Goal: Task Accomplishment & Management: Complete application form

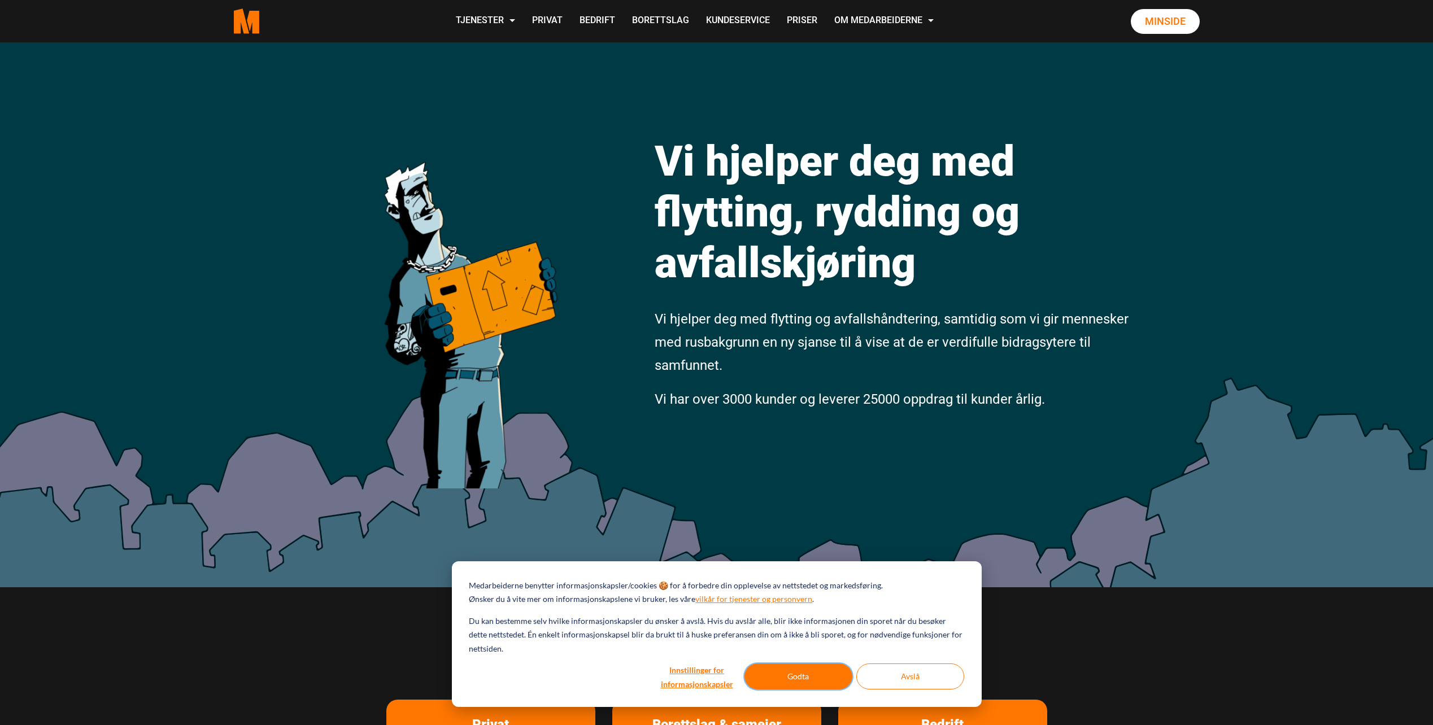
click at [815, 680] on button "Godta" at bounding box center [799, 677] width 108 height 26
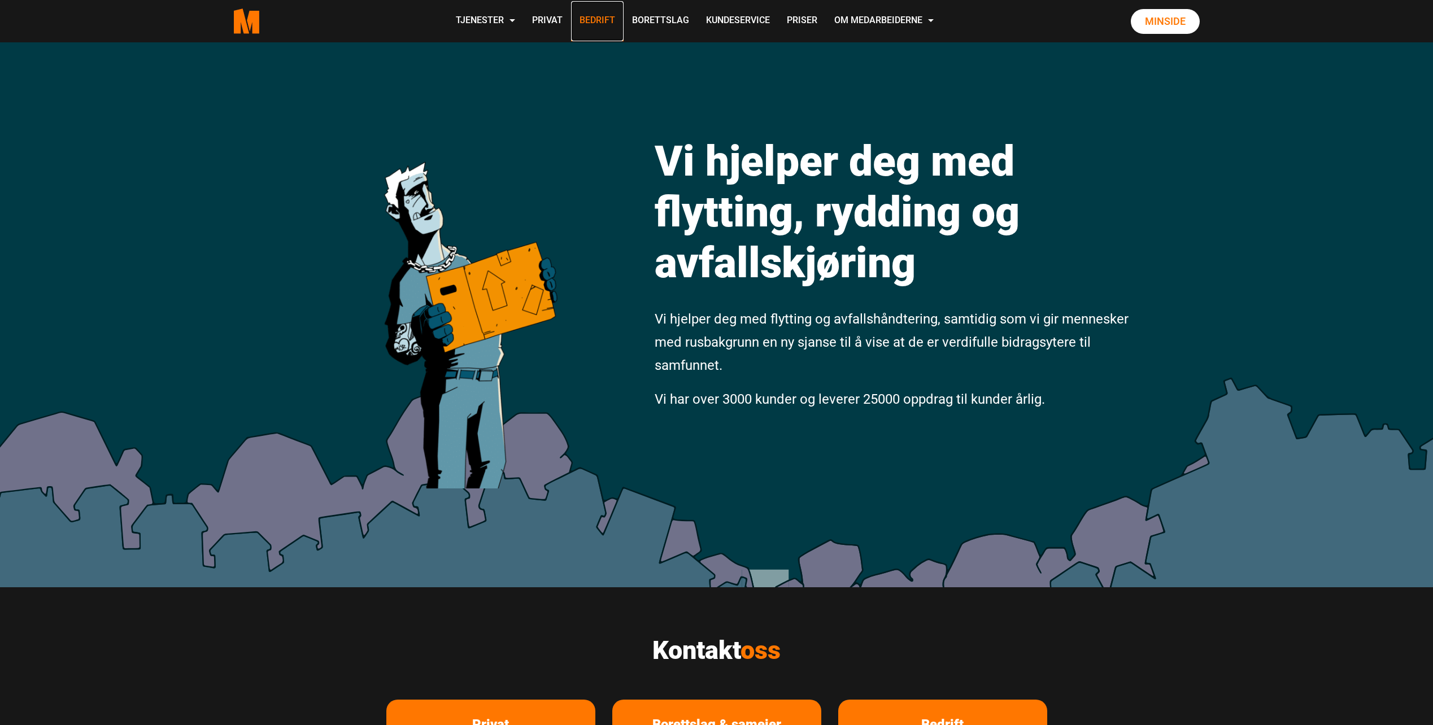
click at [583, 18] on link "Bedrift" at bounding box center [597, 21] width 53 height 40
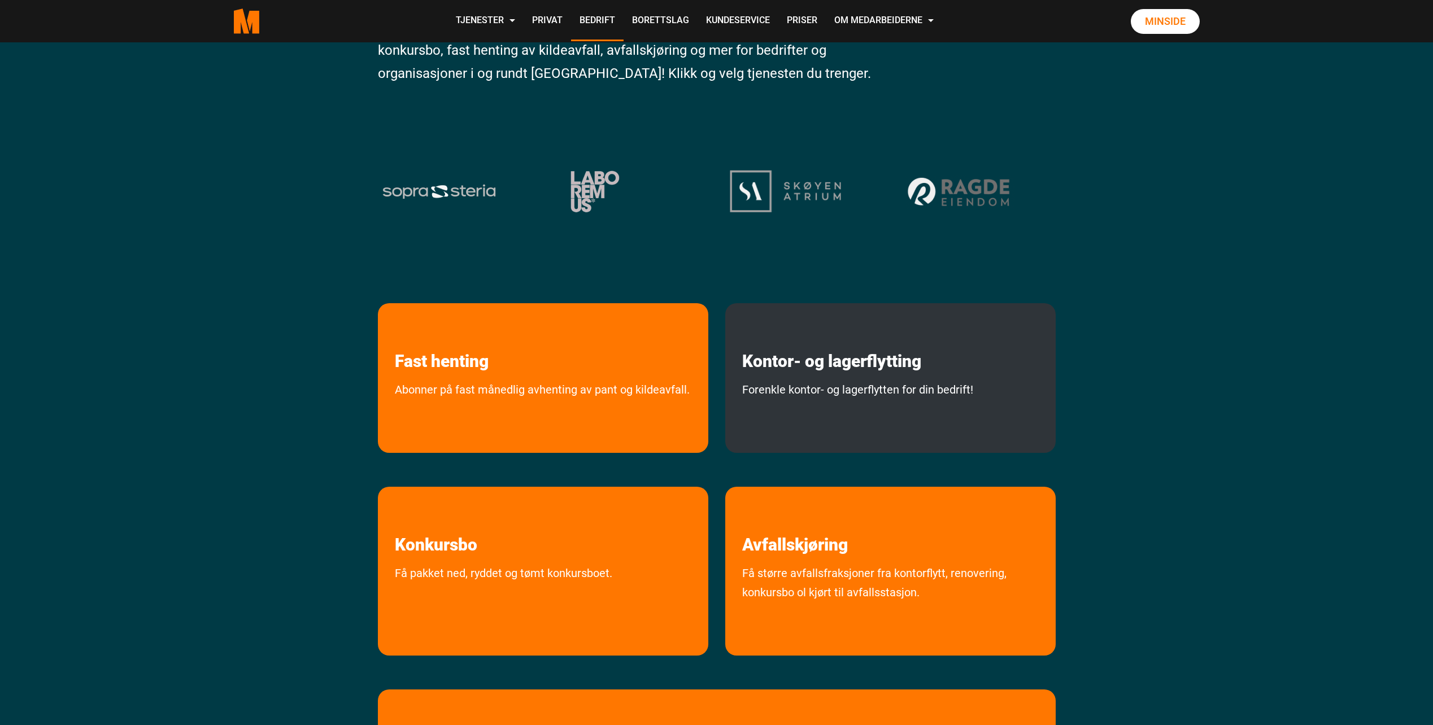
scroll to position [151, 0]
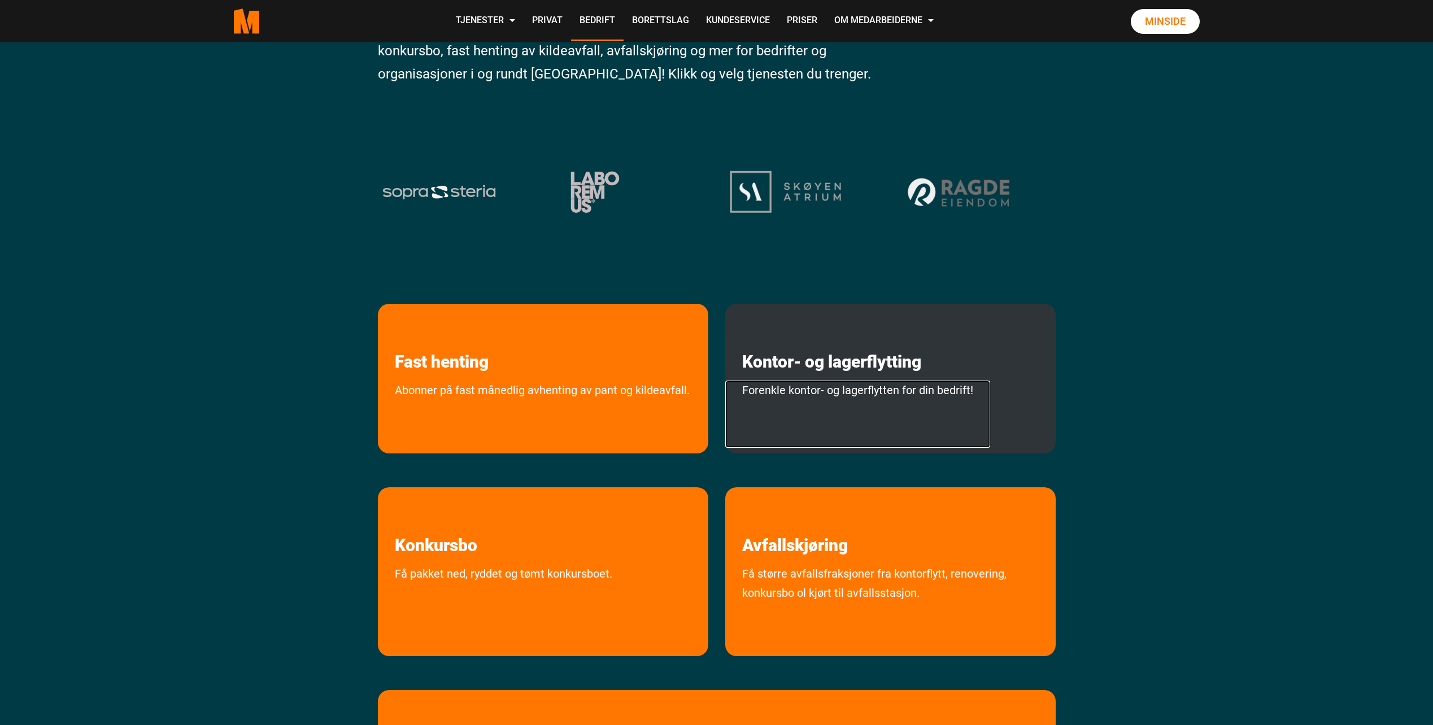
click at [807, 423] on link "Forenkle kontor- og lagerflytten for din bedrift!" at bounding box center [857, 414] width 265 height 67
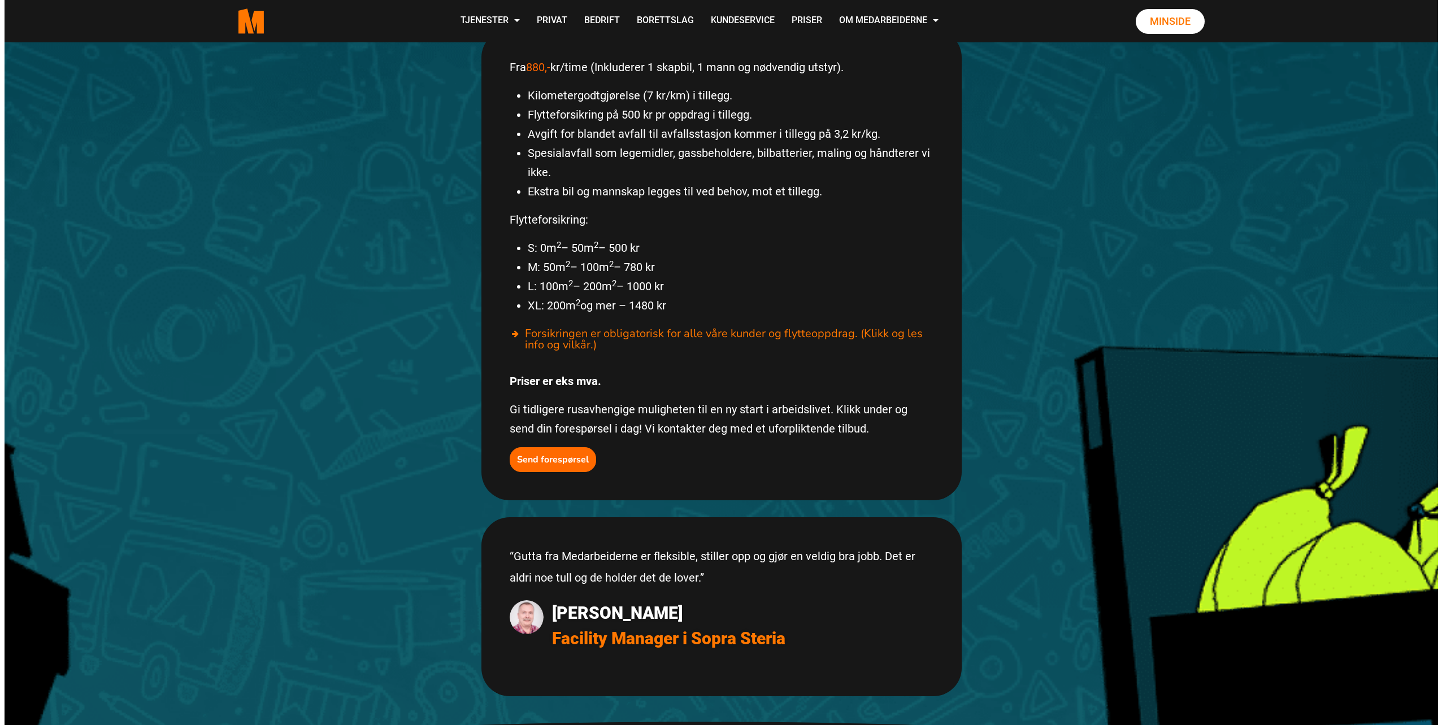
scroll to position [678, 0]
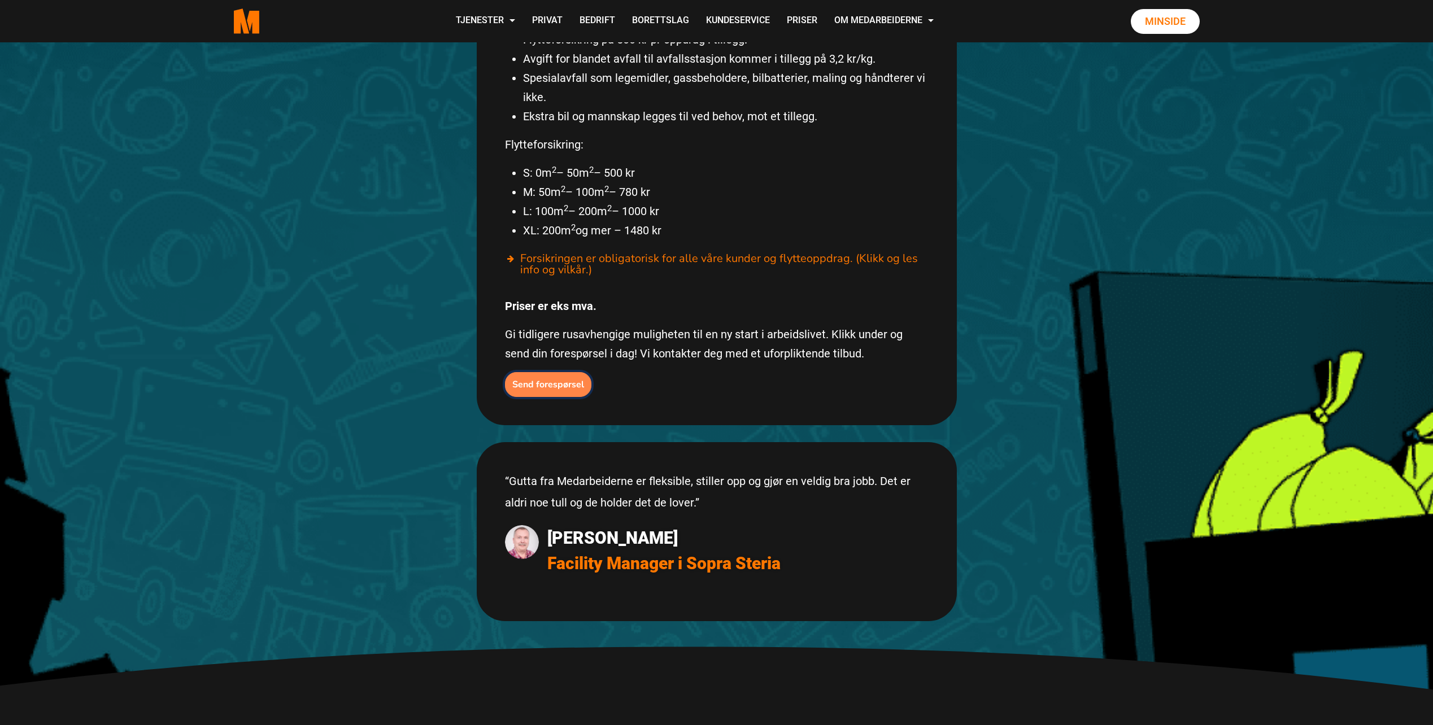
click at [540, 379] on b "Send forespørsel" at bounding box center [548, 385] width 72 height 12
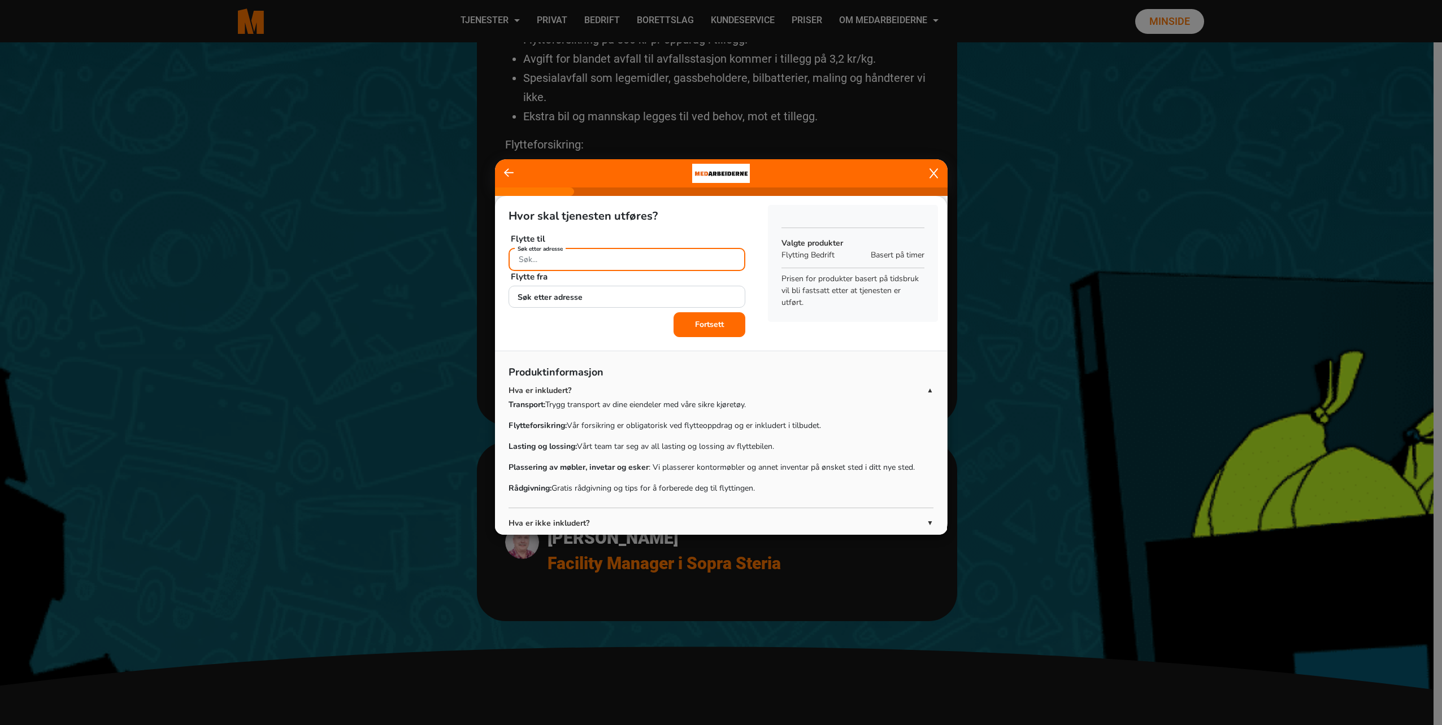
click at [550, 257] on div "Søk etter adresse" at bounding box center [627, 258] width 237 height 20
click at [533, 285] on span "[STREET_ADDRESS]" at bounding box center [562, 286] width 89 height 12
type input "[STREET_ADDRESS]"
drag, startPoint x: 582, startPoint y: 301, endPoint x: 564, endPoint y: 306, distance: 18.4
click at [582, 301] on input "Søk etter adresse" at bounding box center [627, 297] width 237 height 23
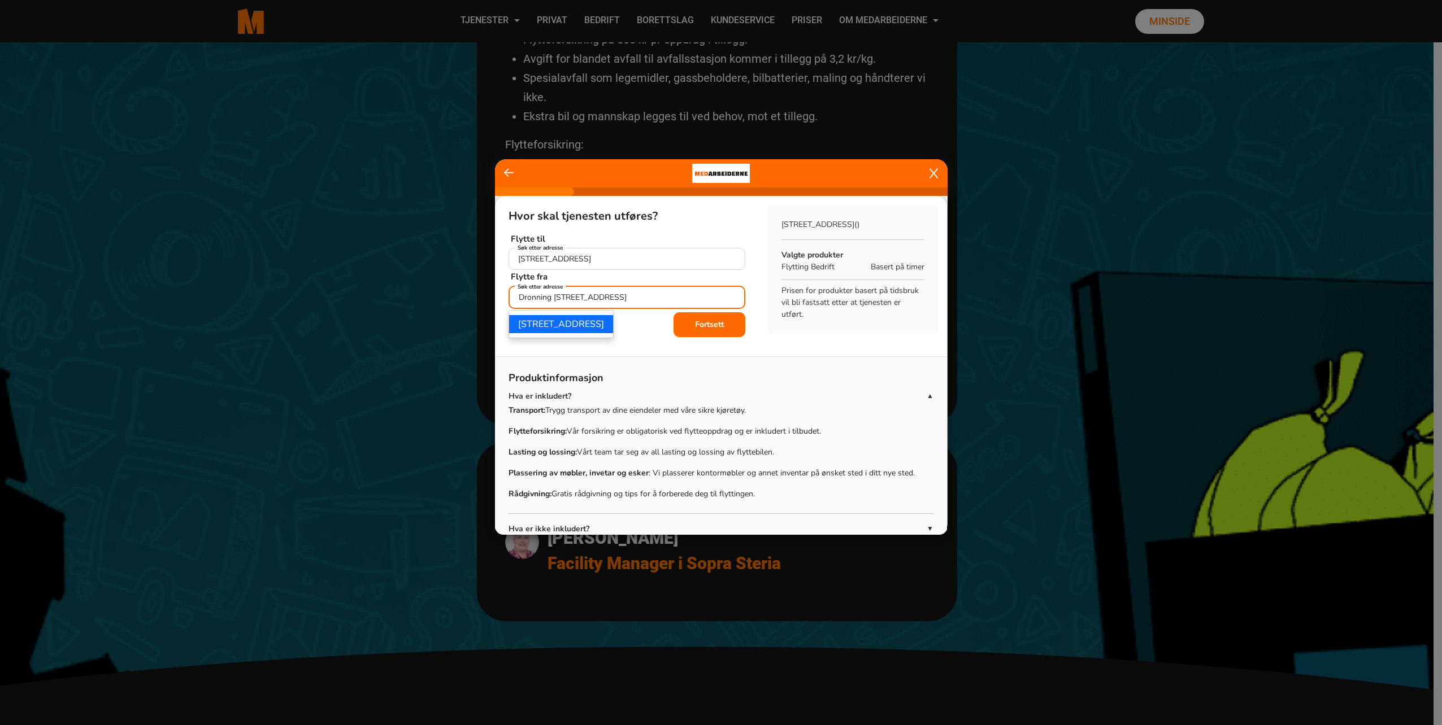
click at [591, 325] on ngb-highlight "[STREET_ADDRESS]" at bounding box center [561, 324] width 86 height 12
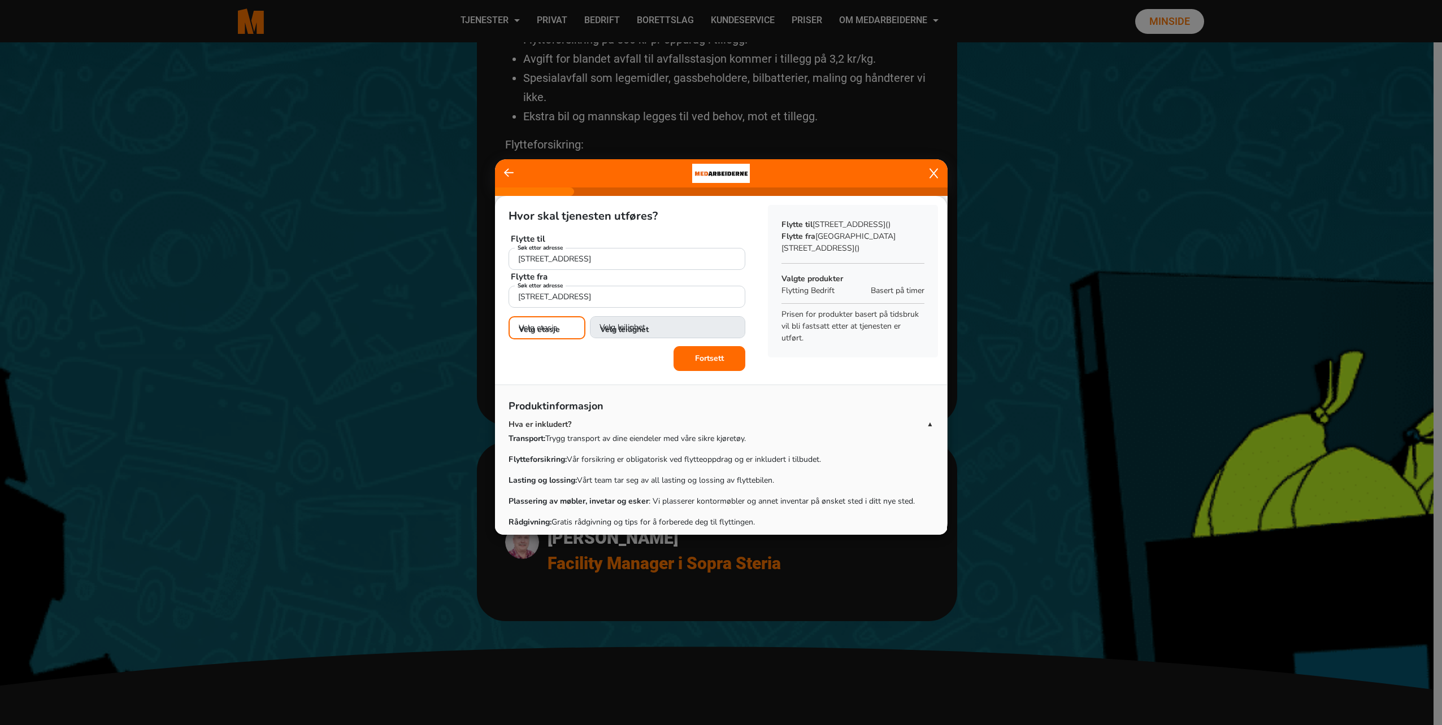
click at [555, 331] on select "Velg etasje 1. etasje 2. etasje" at bounding box center [547, 327] width 77 height 23
click at [625, 363] on div "Fortsett" at bounding box center [627, 357] width 237 height 25
click at [549, 328] on select "Velg etasje 1. etasje 2. etasje" at bounding box center [547, 327] width 77 height 23
click at [547, 331] on select "Velg etasje 1. etasje 2. etasje" at bounding box center [547, 327] width 77 height 23
click at [583, 293] on input "[STREET_ADDRESS]" at bounding box center [627, 297] width 237 height 23
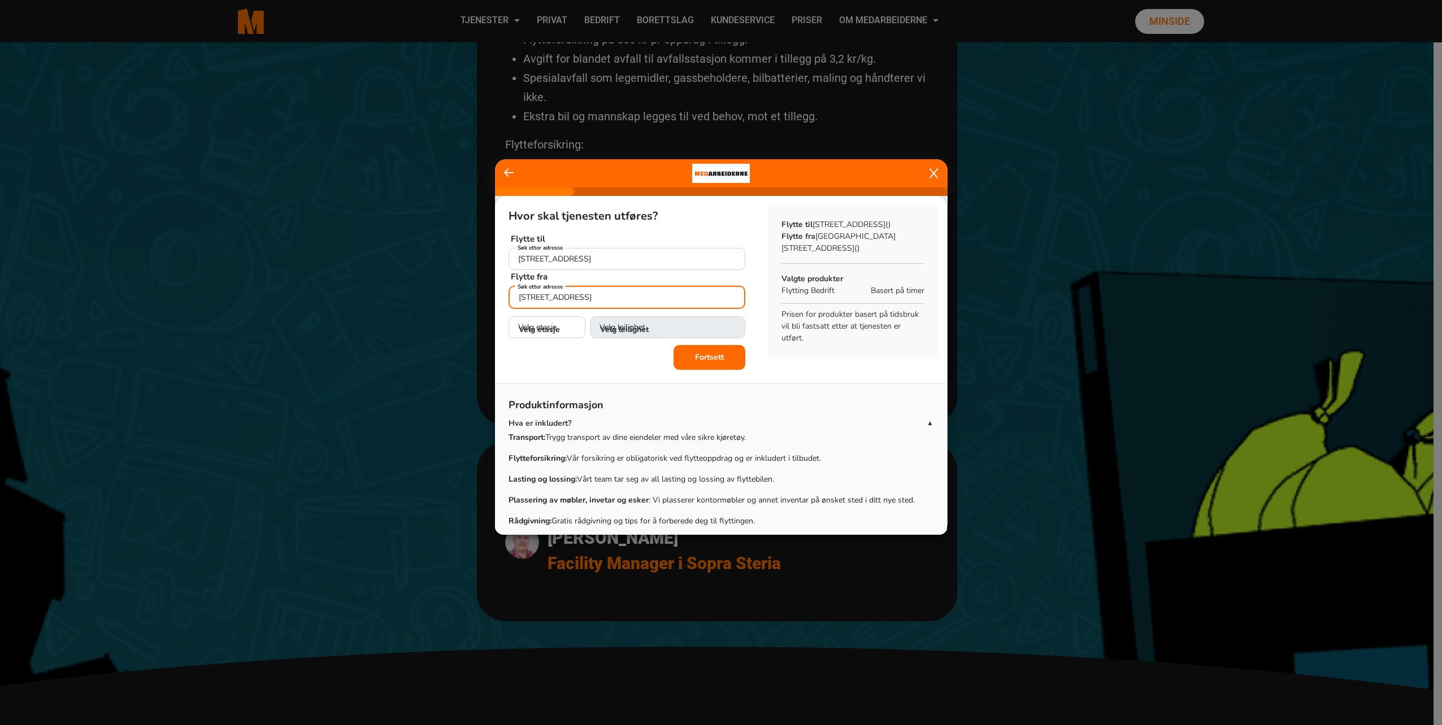
click at [558, 298] on input "[STREET_ADDRESS]" at bounding box center [627, 297] width 237 height 23
click at [562, 330] on span "[STREET_ADDRESS]" at bounding box center [562, 324] width 89 height 12
type input "[STREET_ADDRESS]"
click at [522, 339] on div "Hvor skal tjenesten utføres? Flytte til [STREET_ADDRESS] Søk etter adresse + Le…" at bounding box center [627, 270] width 264 height 149
click at [525, 336] on select "Velg etasje 1. etasje 2. etasje" at bounding box center [547, 327] width 77 height 23
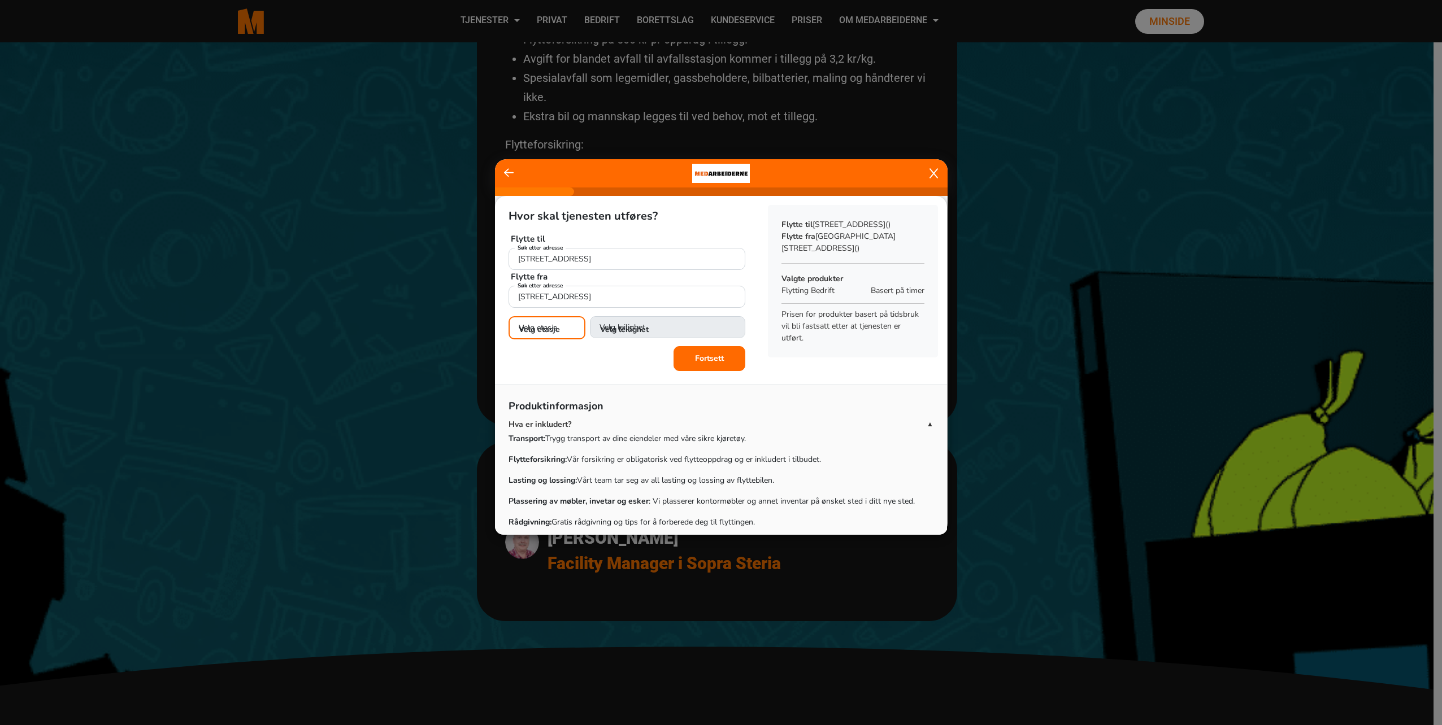
click at [534, 331] on select "Velg etasje 1. etasje 2. etasje" at bounding box center [547, 327] width 77 height 23
click at [848, 388] on div "Produktinformasjon Hva er inkludert? ▲ Transport: Trygg transport av dine eiend…" at bounding box center [721, 497] width 452 height 227
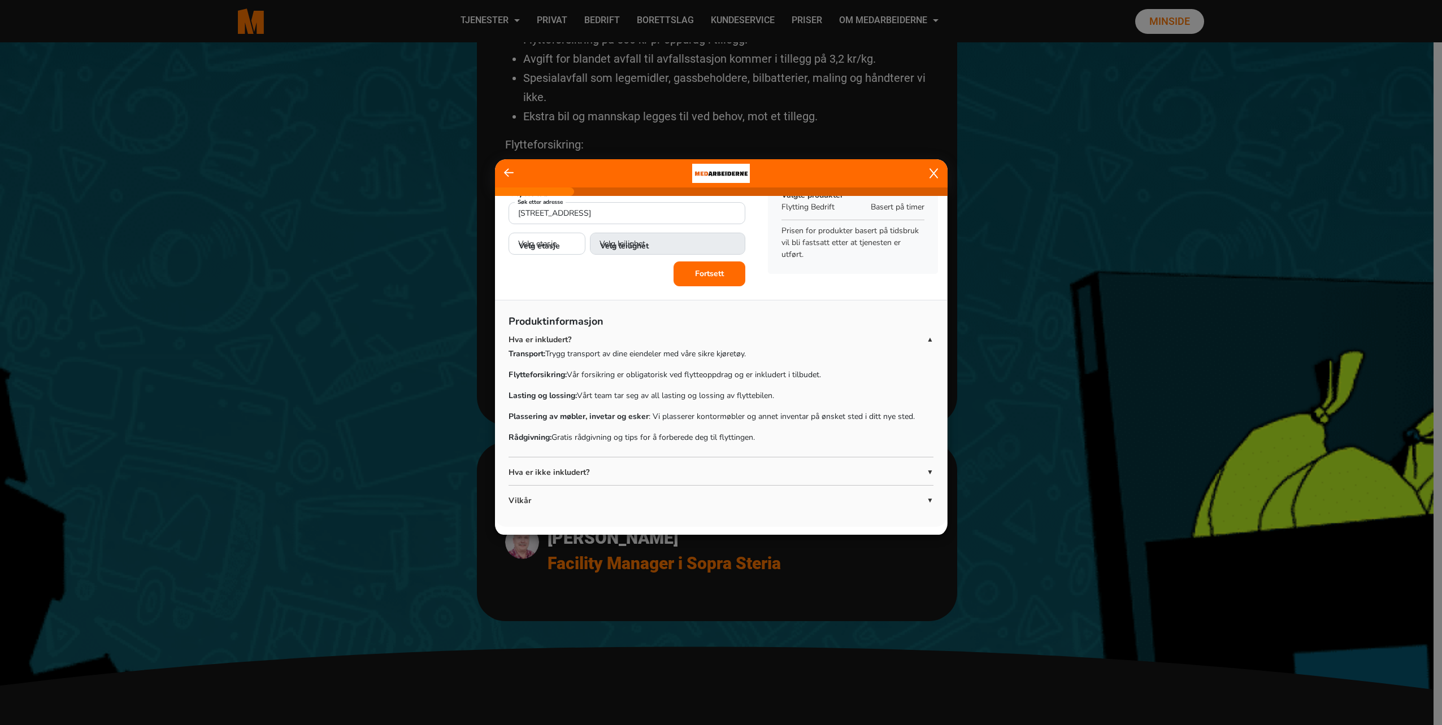
scroll to position [85, 0]
click at [712, 276] on b "Fortsett" at bounding box center [709, 272] width 29 height 11
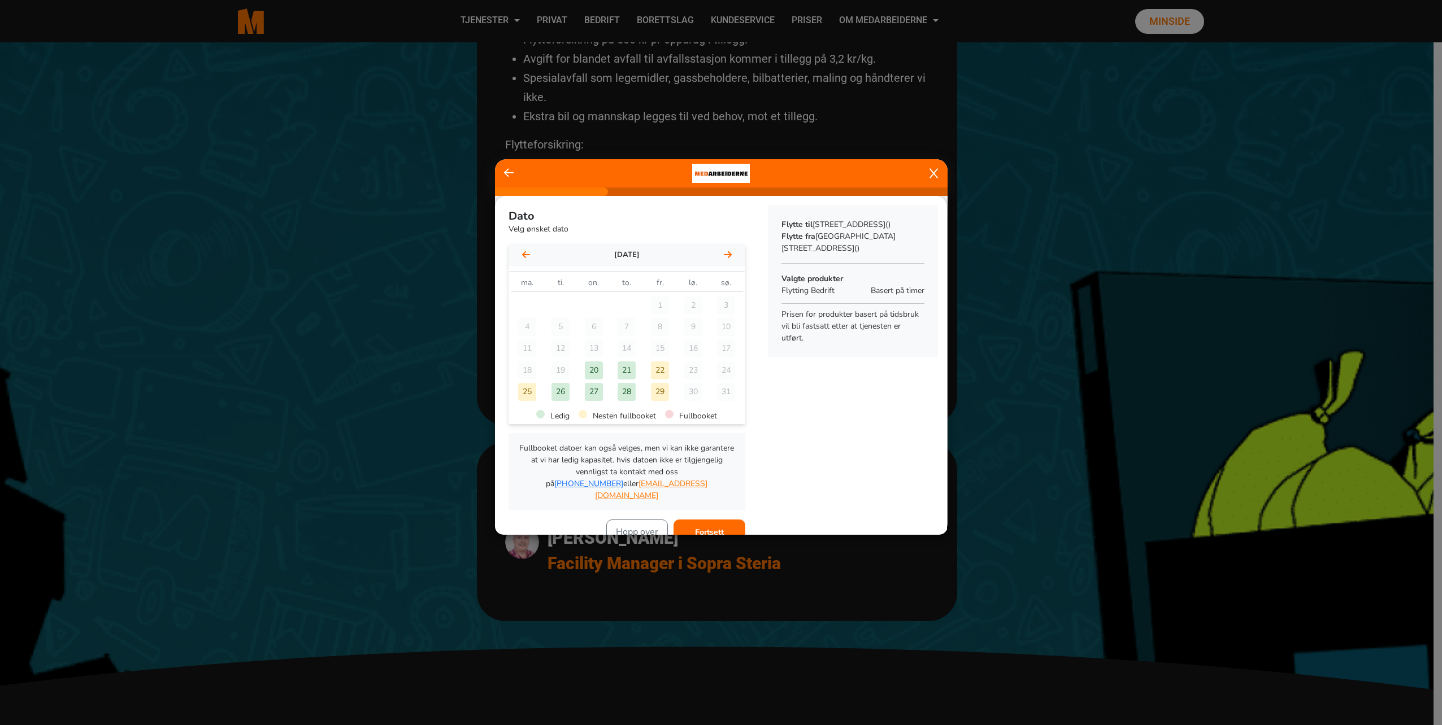
click at [730, 257] on div "[DATE]" at bounding box center [627, 255] width 237 height 23
click at [724, 260] on fa-icon at bounding box center [728, 255] width 8 height 11
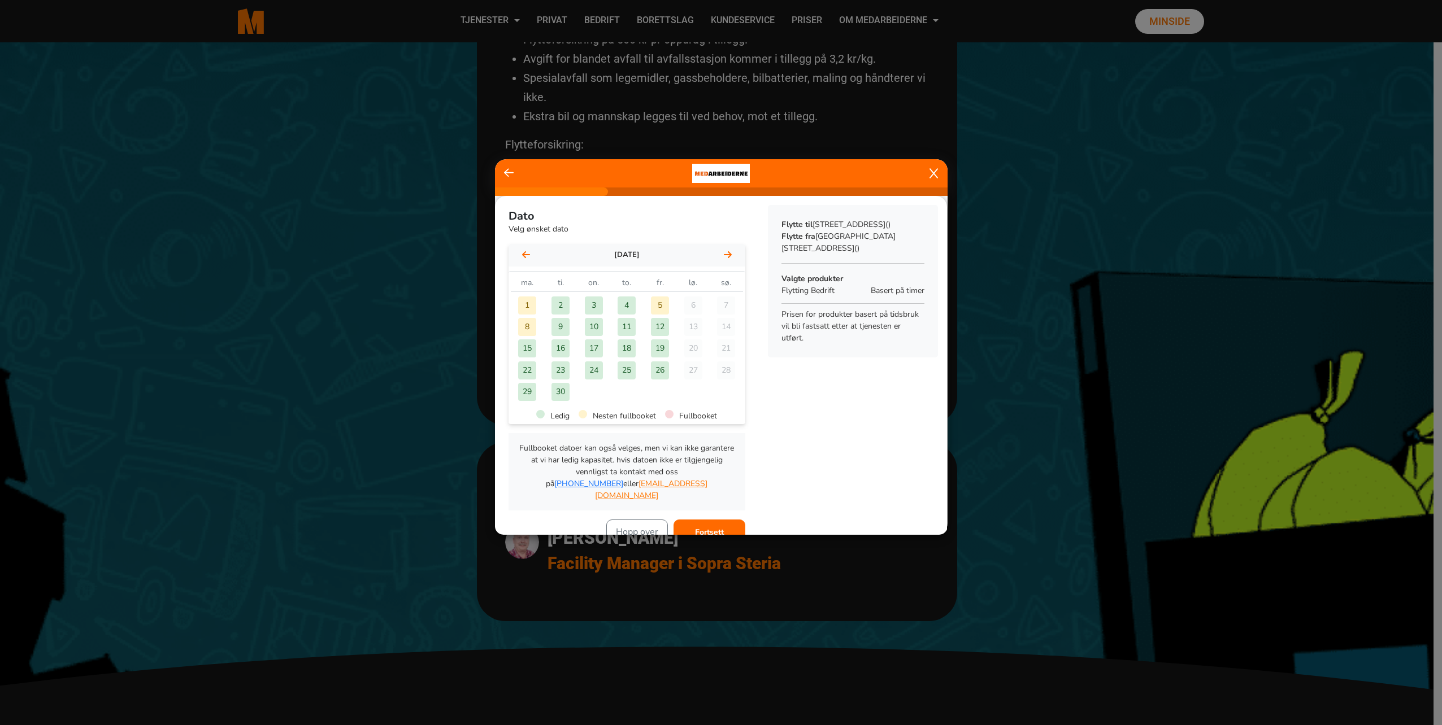
click at [724, 259] on icon at bounding box center [728, 254] width 8 height 9
click at [529, 326] on div "3" at bounding box center [527, 327] width 18 height 18
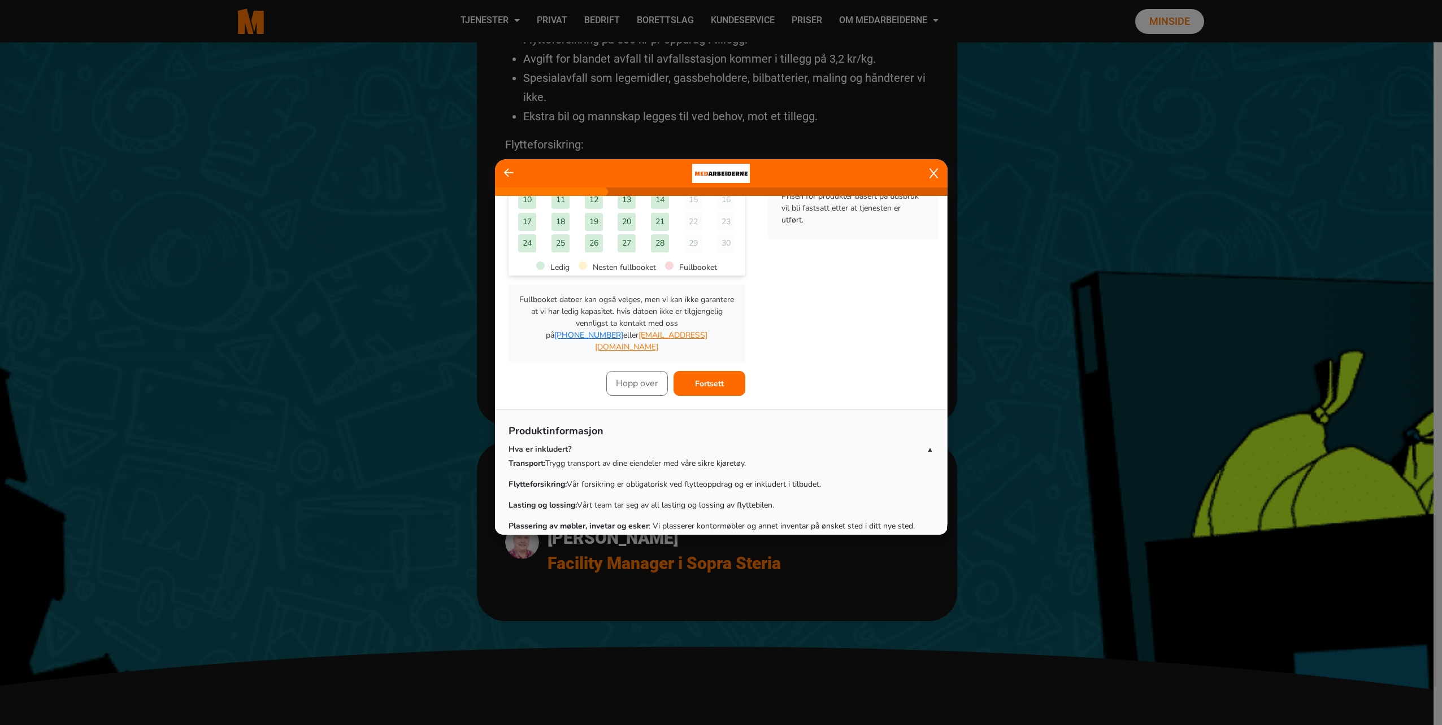
scroll to position [151, 0]
click at [707, 376] on b "Fortsett" at bounding box center [709, 381] width 29 height 11
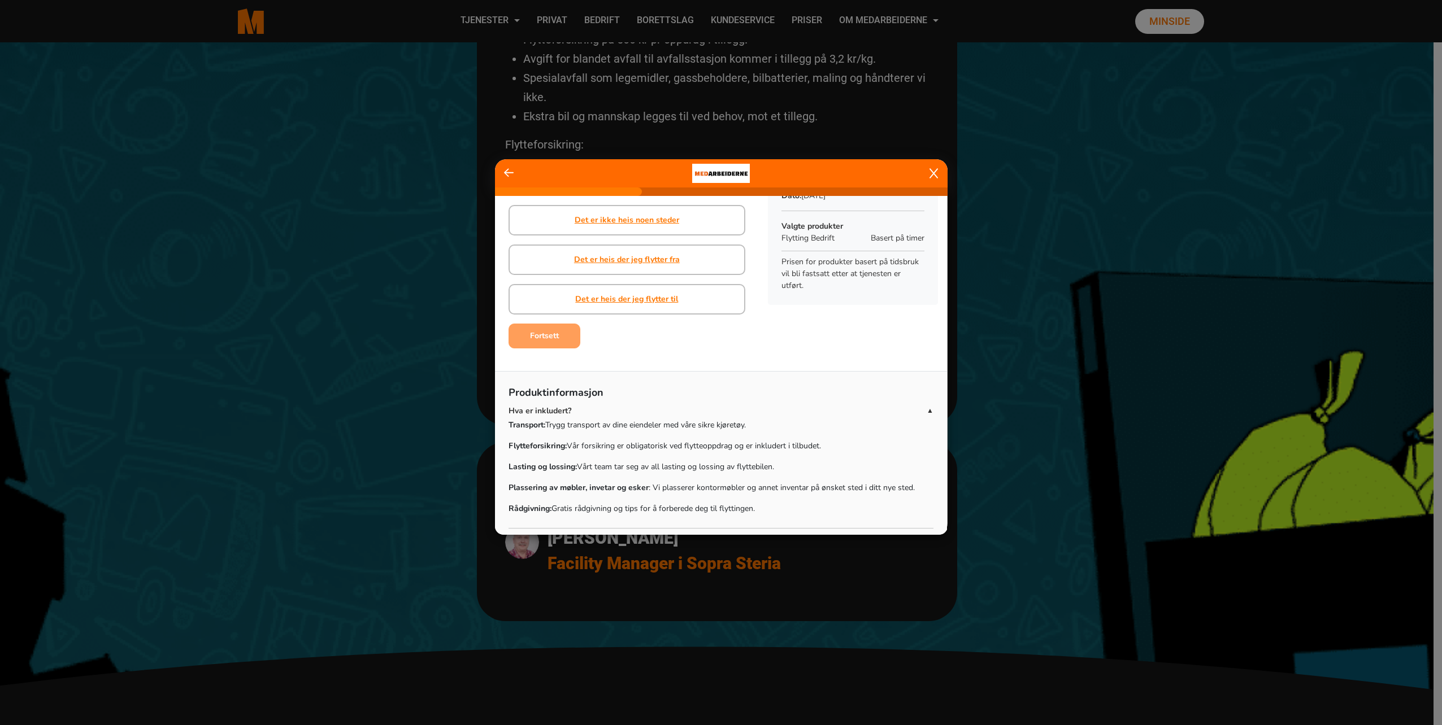
scroll to position [0, 0]
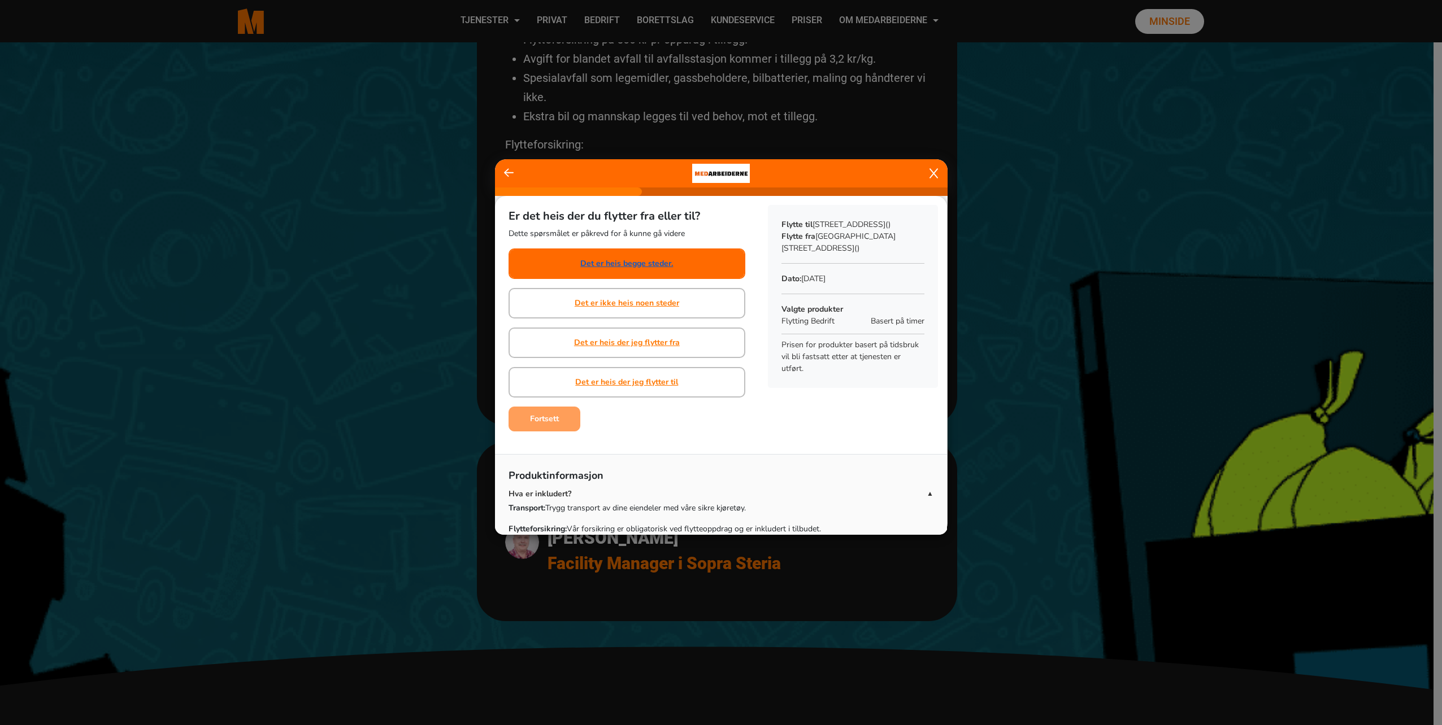
click at [637, 267] on link "Det er heis begge steder." at bounding box center [626, 264] width 93 height 12
click at [546, 424] on b "Fortsett" at bounding box center [544, 419] width 29 height 11
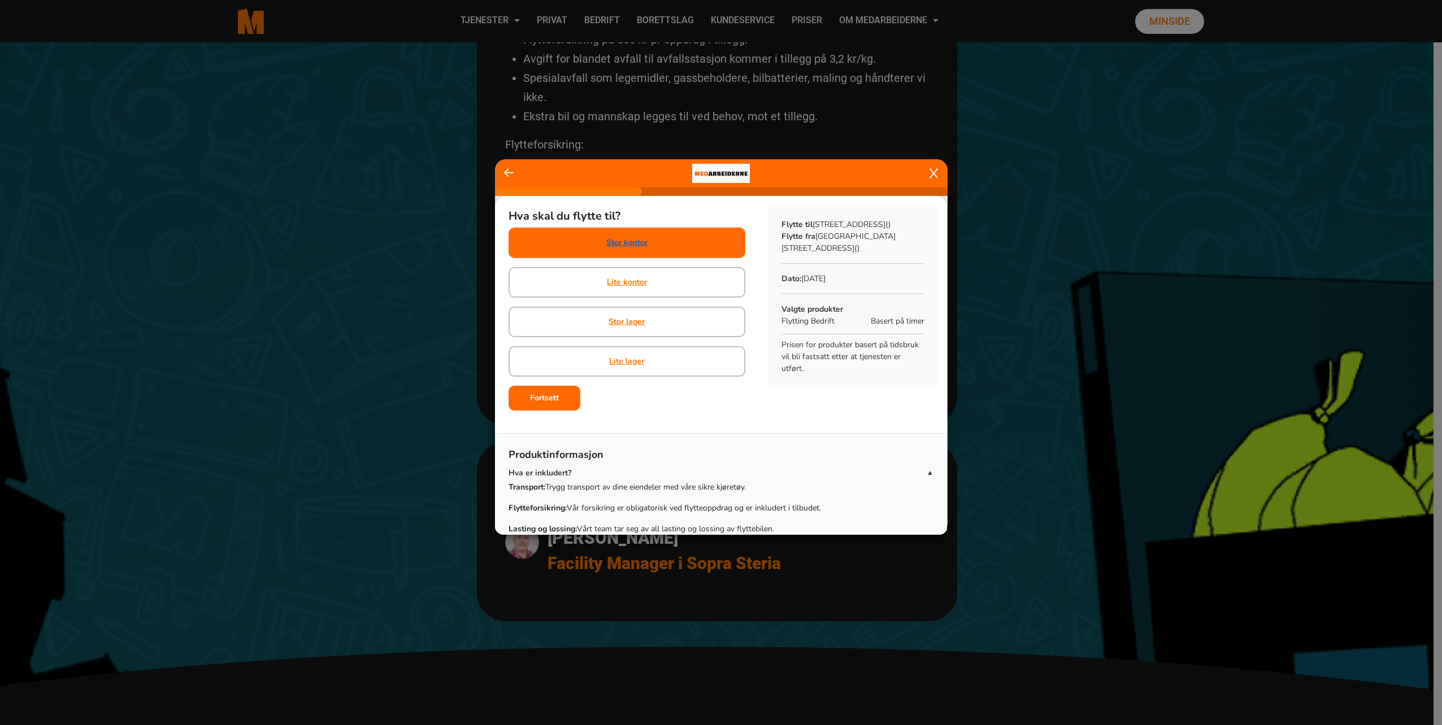
click at [633, 245] on link "Stor kontor" at bounding box center [626, 243] width 41 height 12
click at [551, 404] on button "Fortsett" at bounding box center [545, 398] width 72 height 25
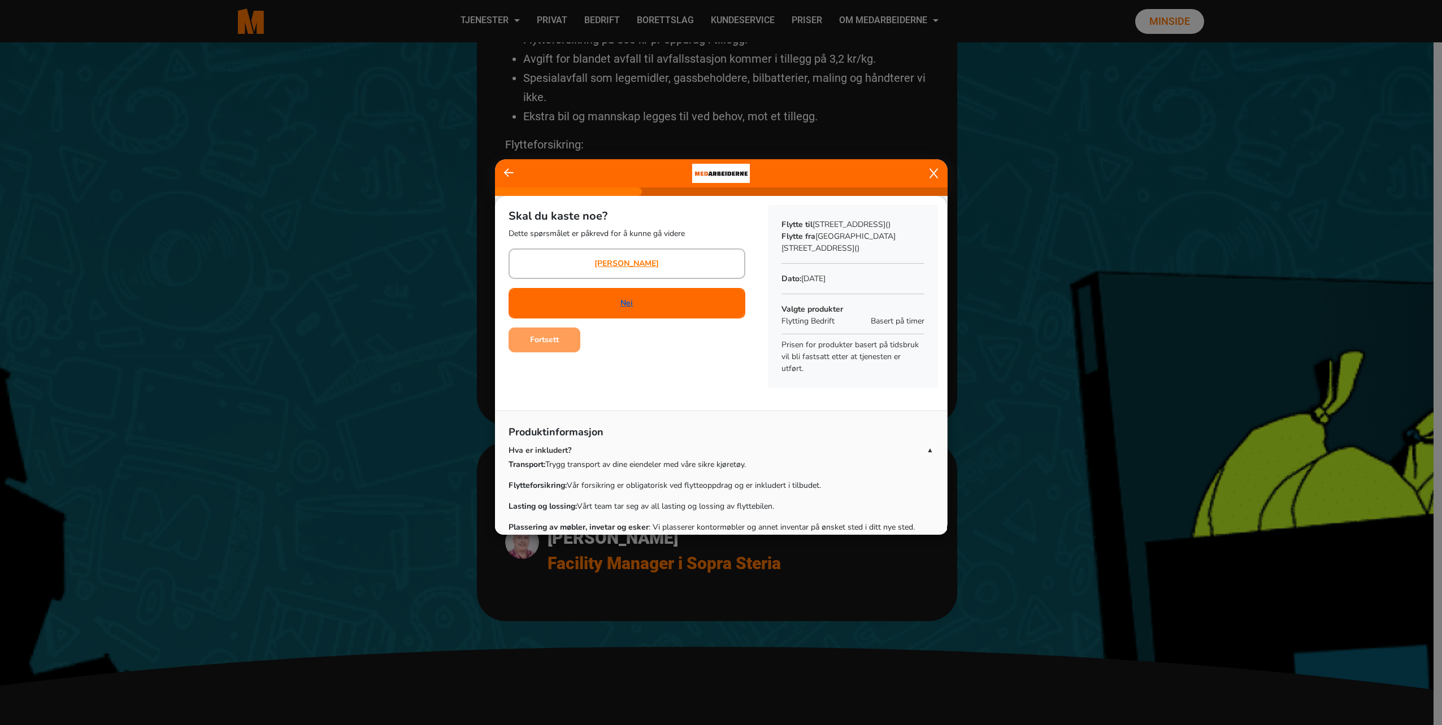
click at [620, 307] on link "Nei" at bounding box center [626, 303] width 12 height 12
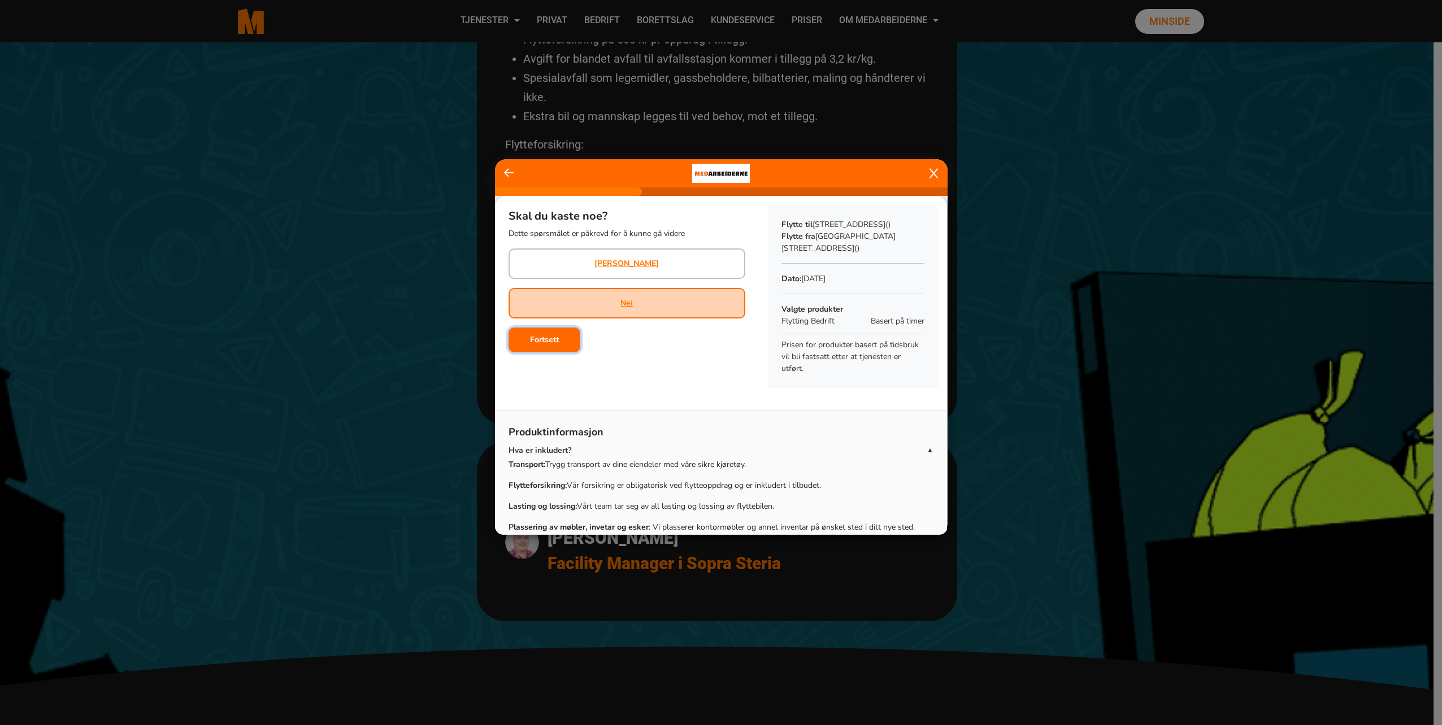
click at [532, 345] on b "Fortsett" at bounding box center [544, 339] width 29 height 11
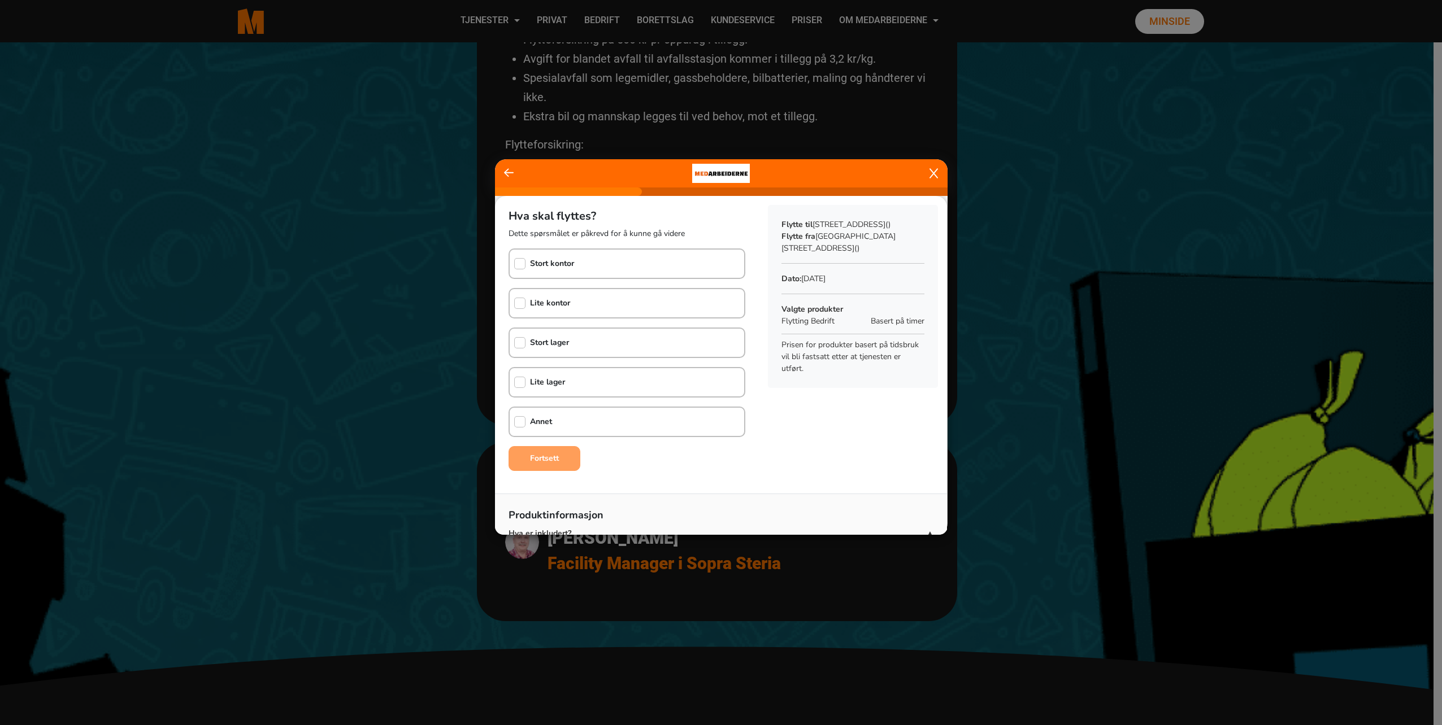
click at [553, 263] on b "Stort kontor" at bounding box center [552, 263] width 44 height 11
checkbox input "true"
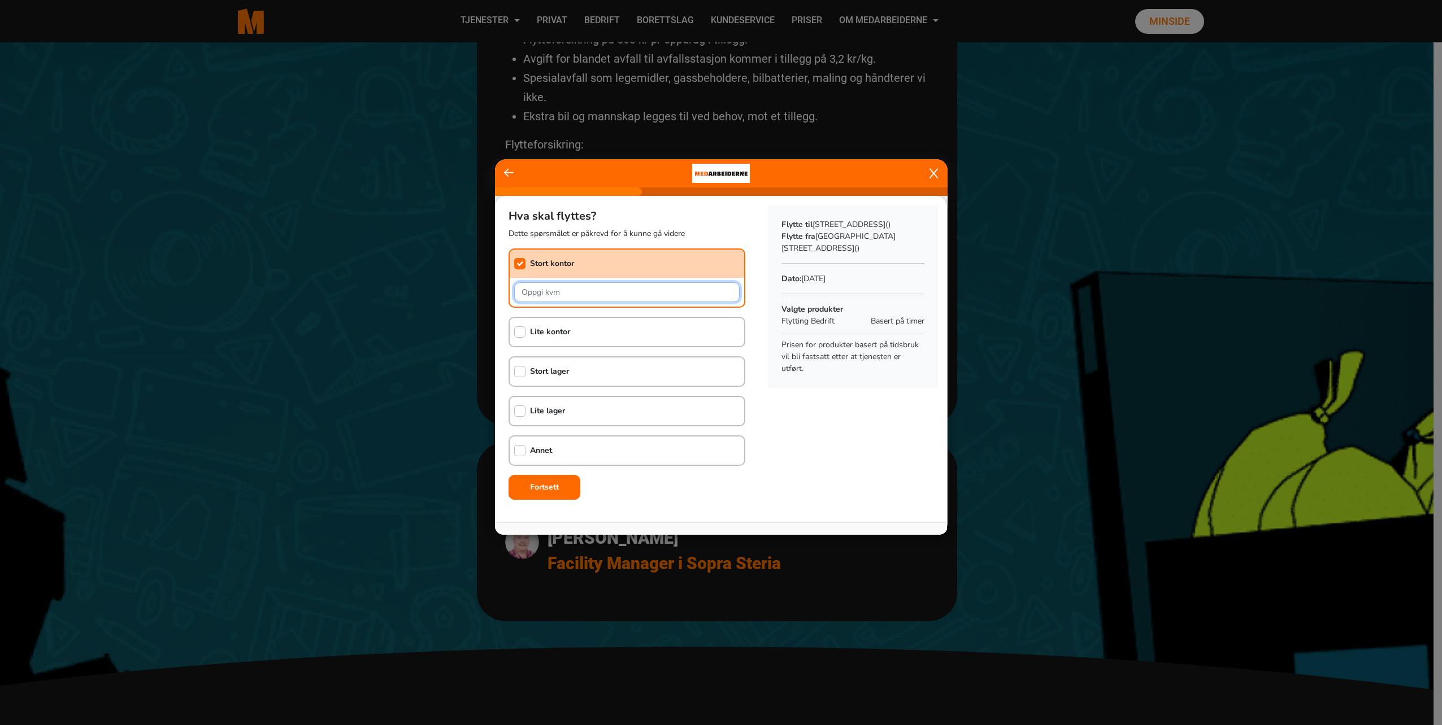
click at [548, 291] on input "text" at bounding box center [626, 293] width 225 height 20
type input "Ca 300"
click at [556, 484] on b "Fortsett" at bounding box center [544, 487] width 29 height 11
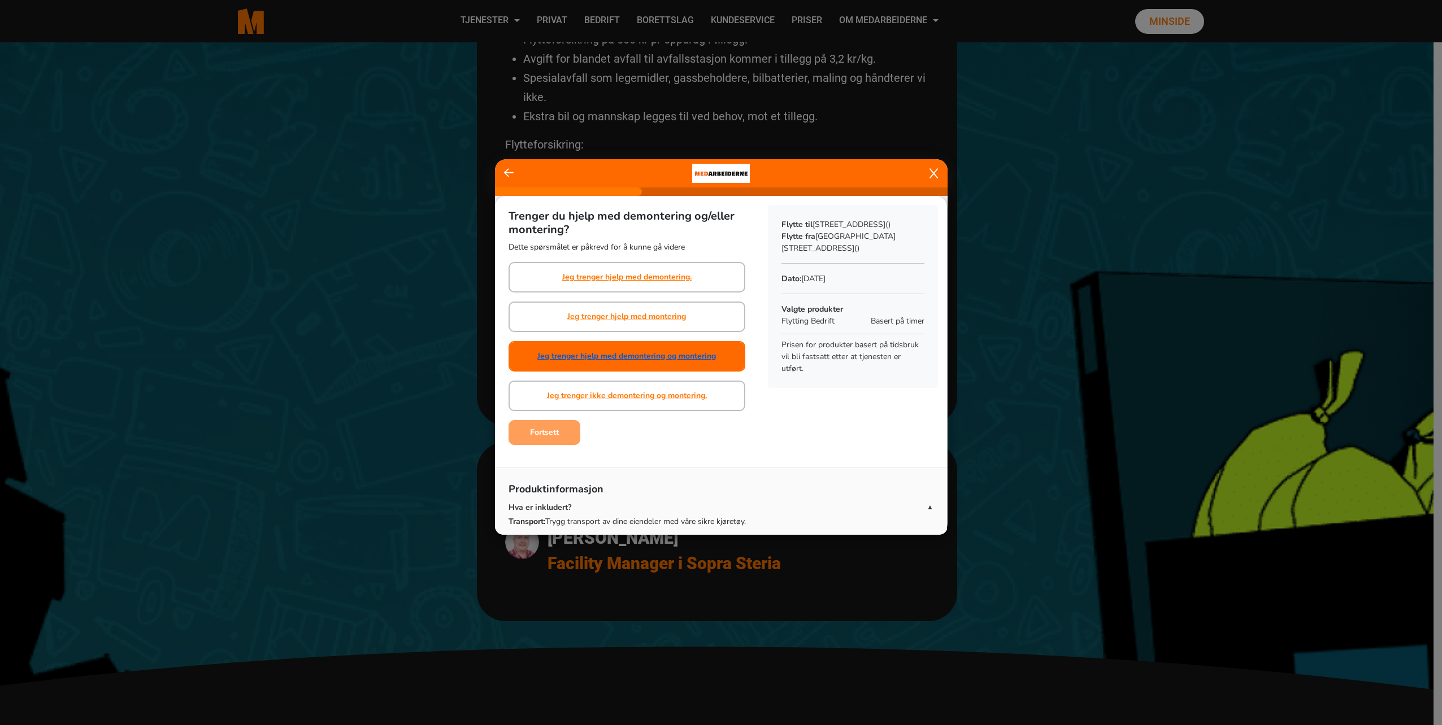
click at [621, 354] on link "Jeg trenger hjelp med demontering og montering" at bounding box center [626, 356] width 179 height 12
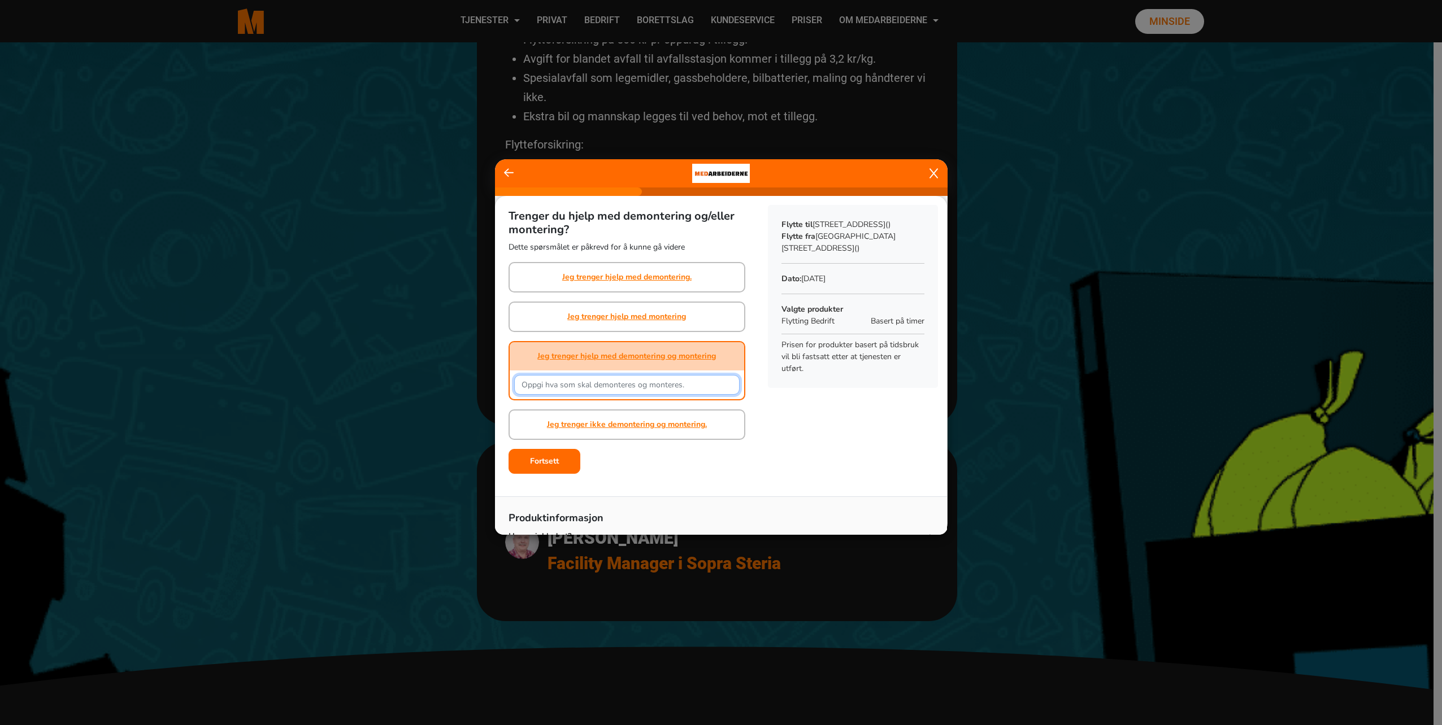
click at [616, 386] on input "text" at bounding box center [626, 385] width 225 height 20
type input "Skjermer fra skrivebord evt andre småting, ikke noe stort"
click at [541, 466] on b "Fortsett" at bounding box center [544, 461] width 29 height 11
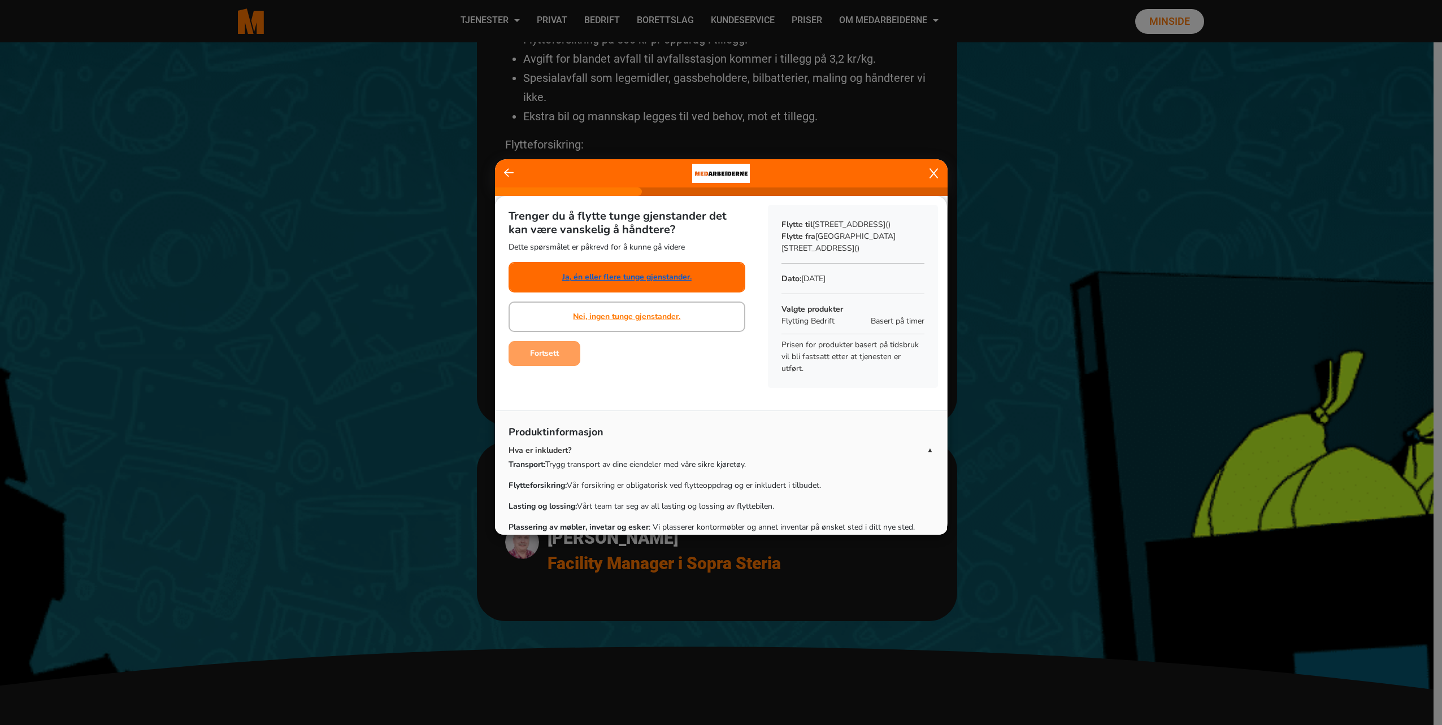
click at [626, 279] on link "Ja, én eller flere tunge gjenstander." at bounding box center [626, 277] width 129 height 12
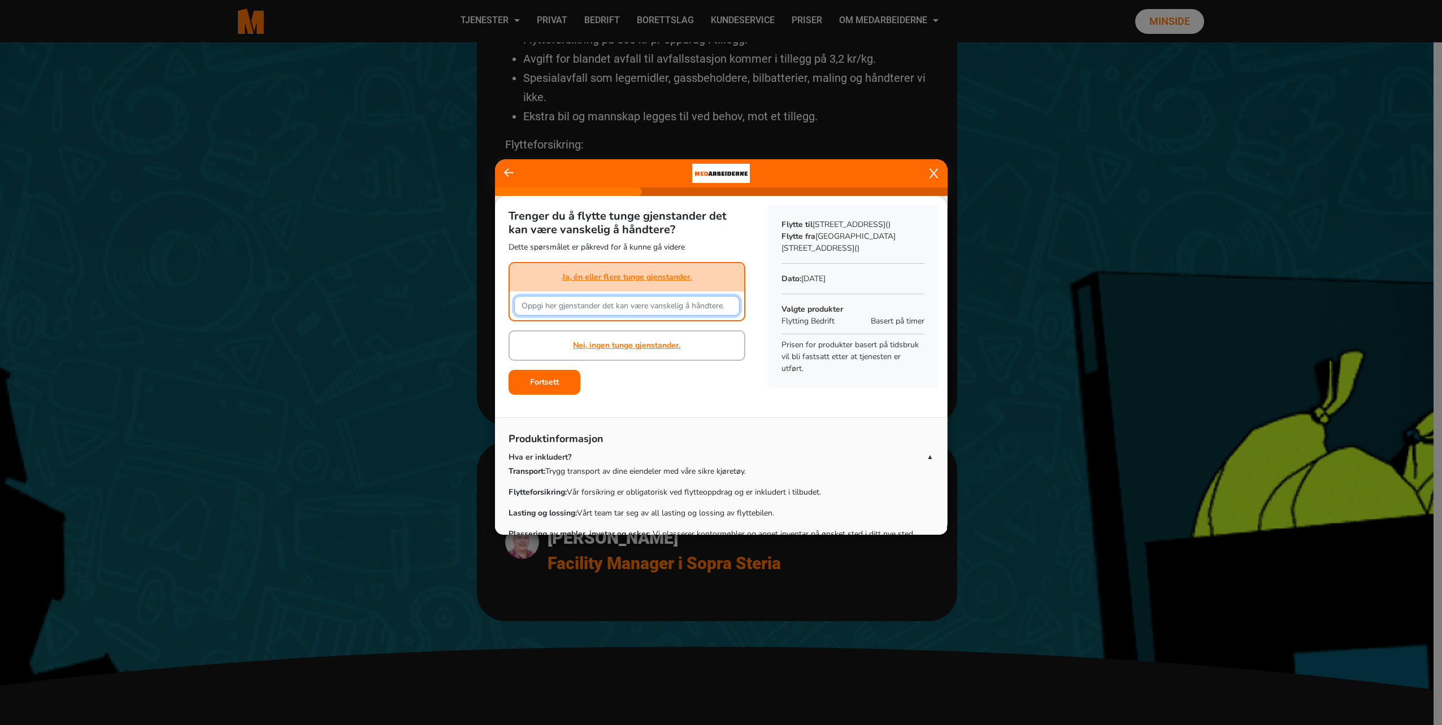
click at [611, 304] on input "text" at bounding box center [626, 306] width 225 height 20
type input "Hva er tungt? Det er skriverbord, bord, stoler, sofaer, noen skap + div. møbler."
click at [571, 388] on button "Fortsett" at bounding box center [545, 382] width 72 height 25
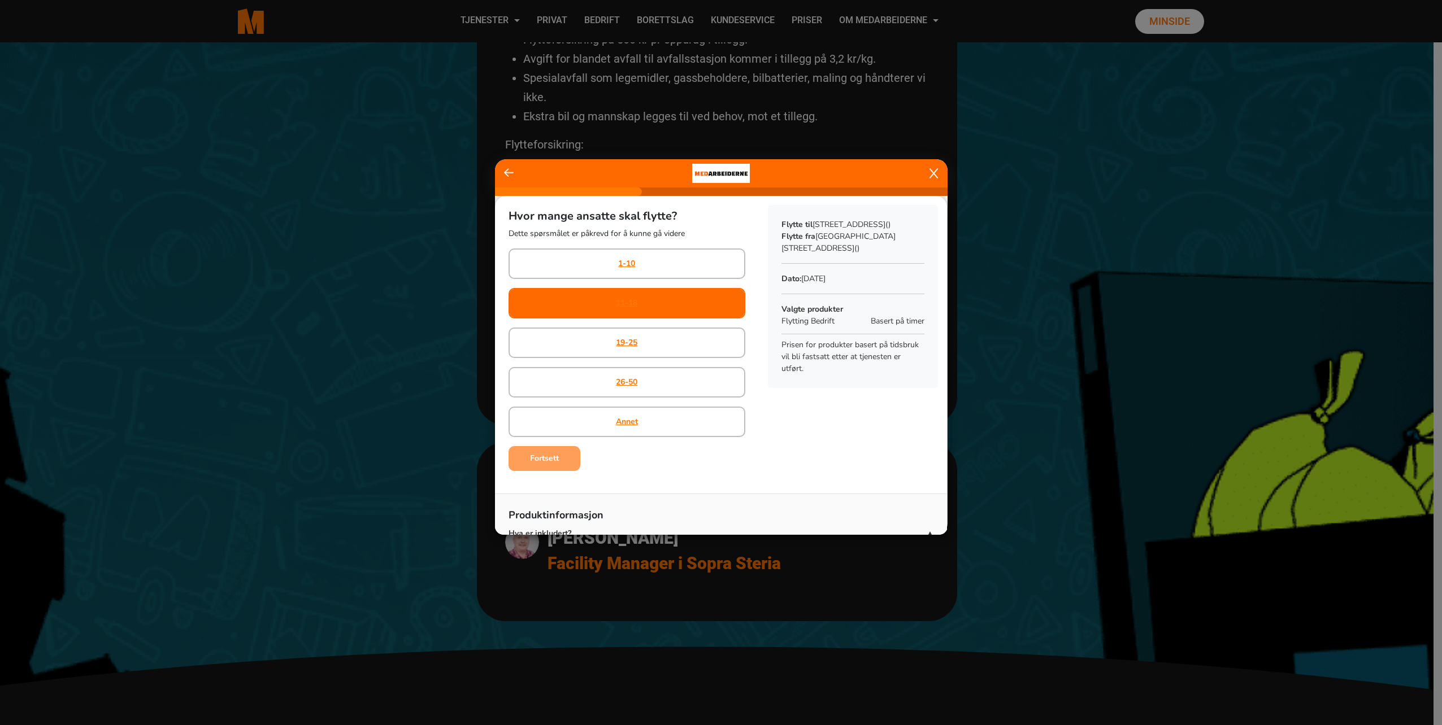
click at [648, 318] on div "11-18" at bounding box center [627, 303] width 237 height 31
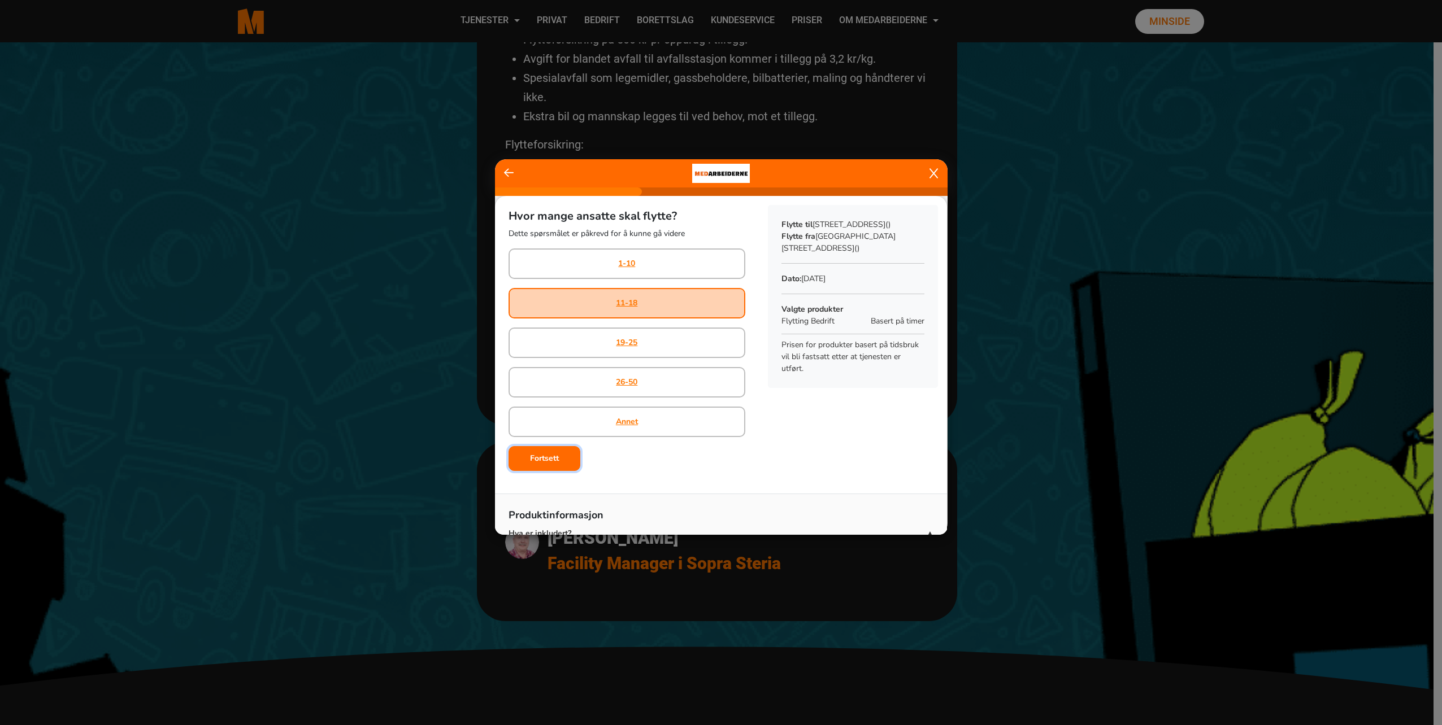
click at [551, 464] on button "Fortsett" at bounding box center [545, 458] width 72 height 25
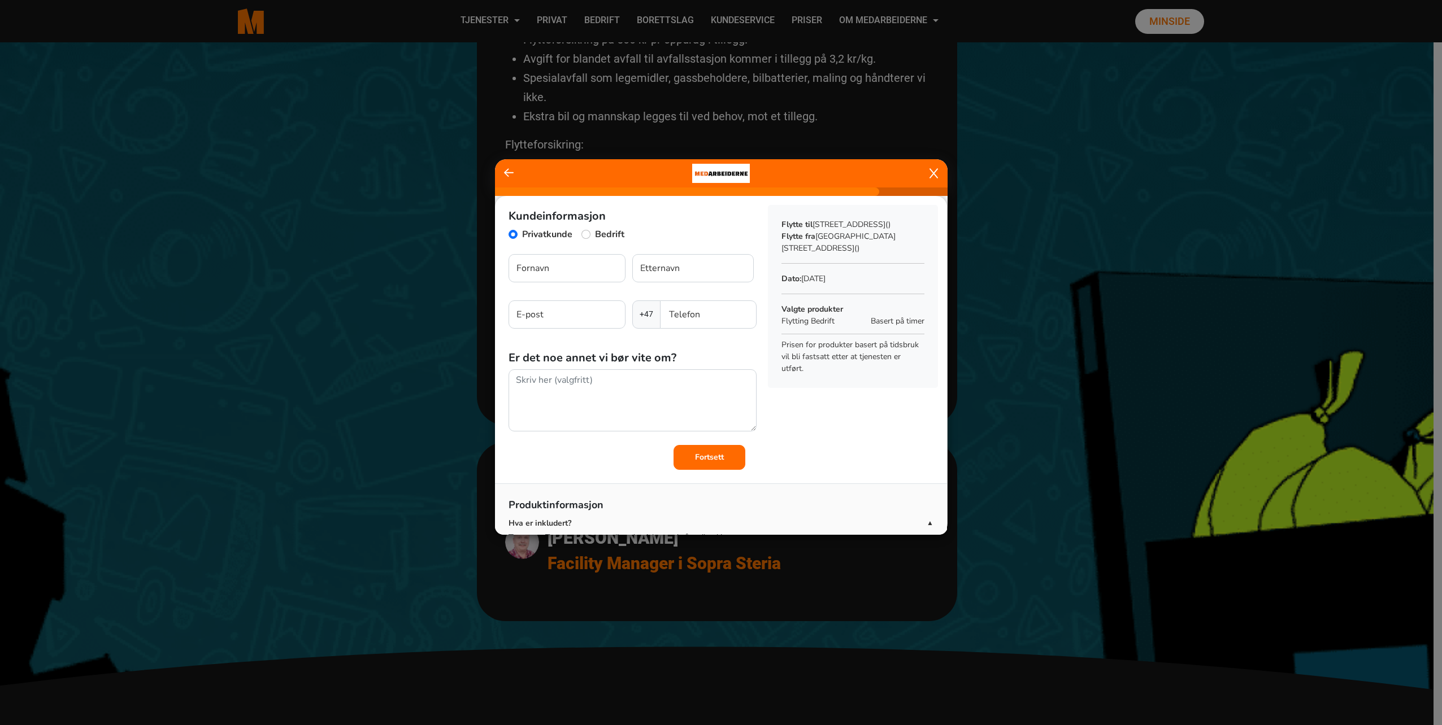
click at [601, 238] on label "Bedrift" at bounding box center [609, 235] width 29 height 14
click at [590, 238] on input "Bedrift" at bounding box center [585, 234] width 9 height 9
radio input "true"
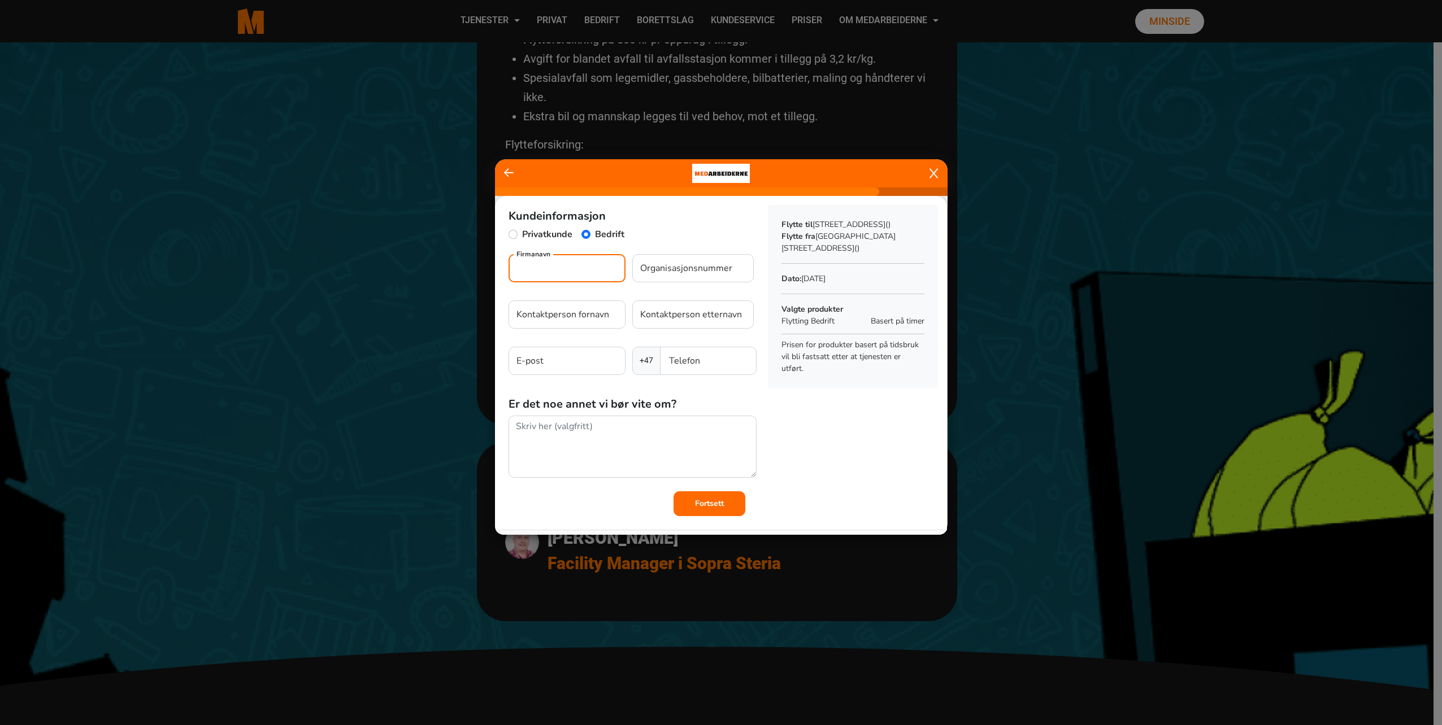
click at [580, 273] on input "Firmanavn" at bounding box center [567, 268] width 117 height 28
type input "Morrow Batteries ASA"
type input "Morrow Ba"
type input "Morrow Batteries ASA"
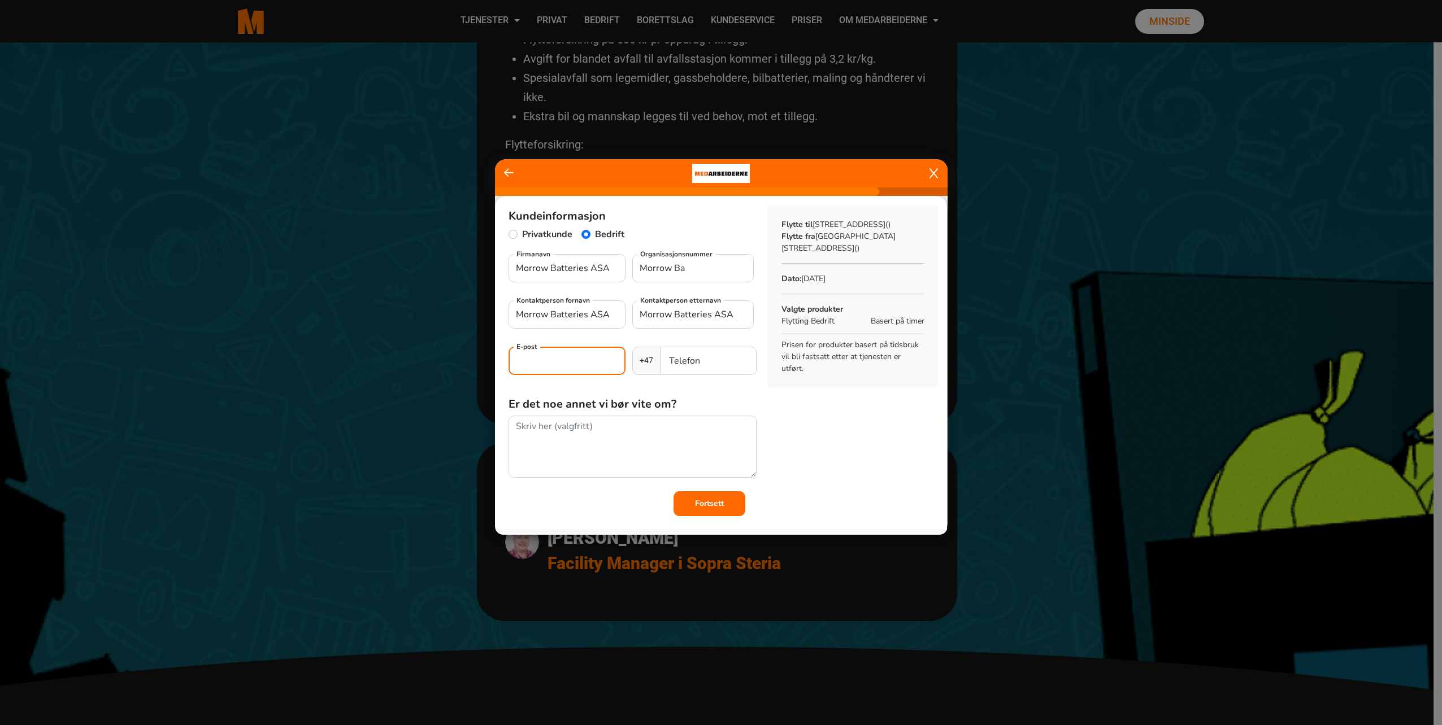
type input "[EMAIL_ADDRESS][DOMAIN_NAME]"
type input "93036598"
click at [577, 444] on textarea at bounding box center [633, 447] width 248 height 63
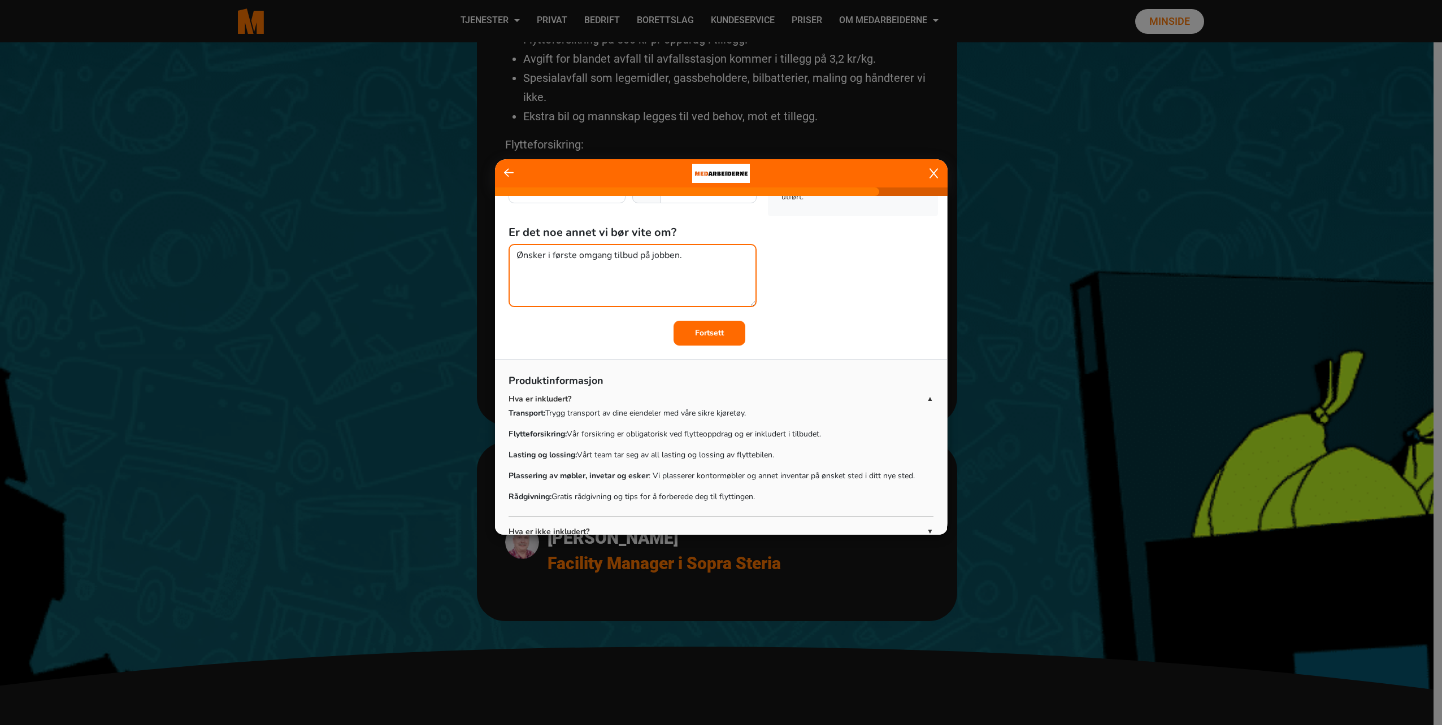
scroll to position [151, 0]
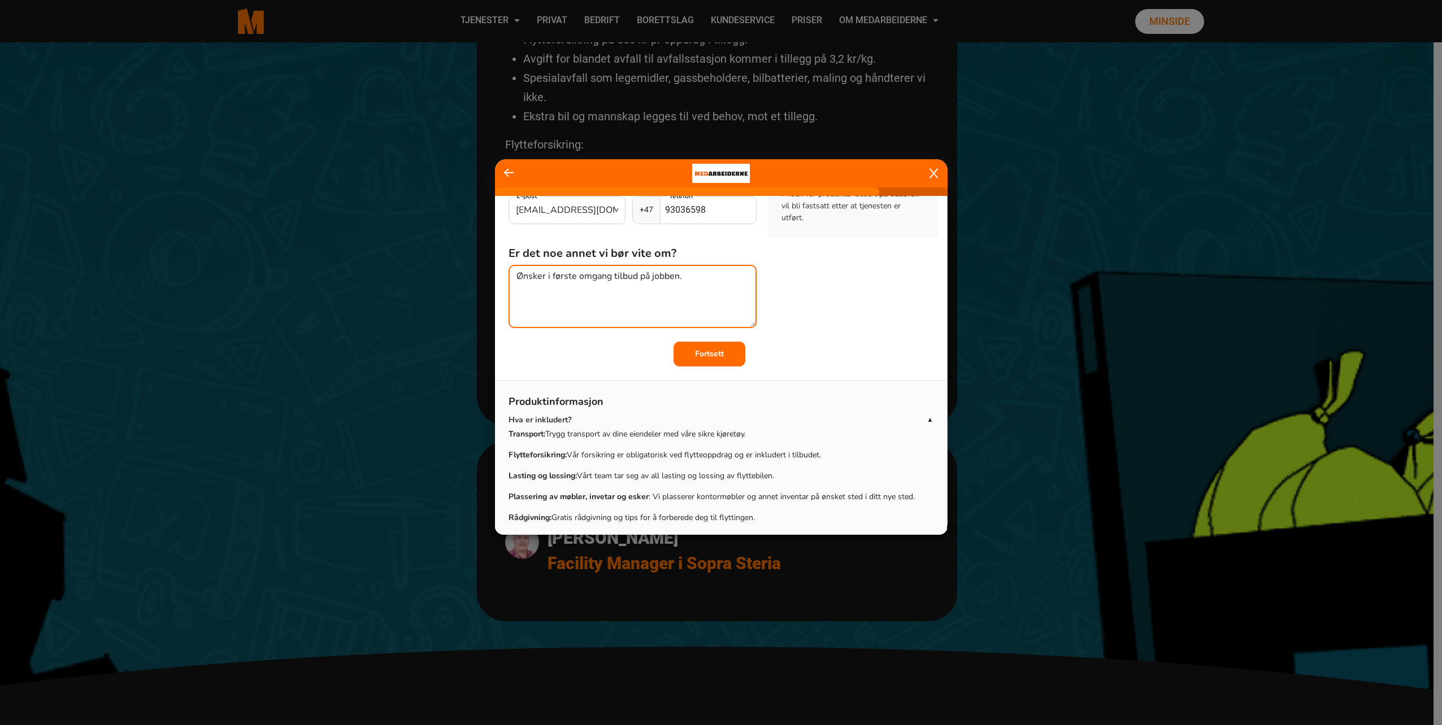
click at [732, 284] on textarea "Ønsker i første omgang tilbud på jobben." at bounding box center [633, 296] width 248 height 63
click at [697, 307] on textarea "Ønsker i første omgang tilbud på jobben. Detaljer avtales nærmere. Flytter fra …" at bounding box center [633, 296] width 248 height 63
type textarea "Ønsker i første omgang tilbud på jobben. Detaljer avtales nærmere. Flytter fra …"
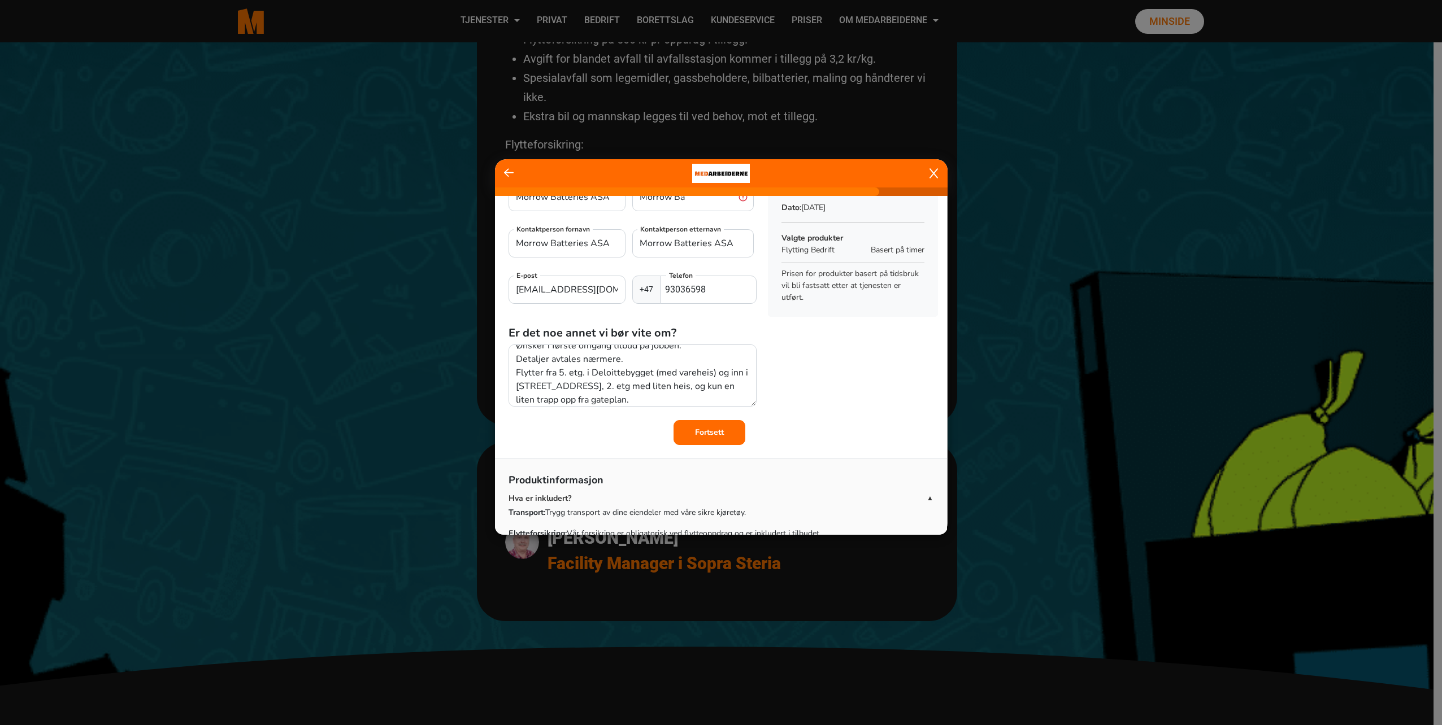
scroll to position [5, 0]
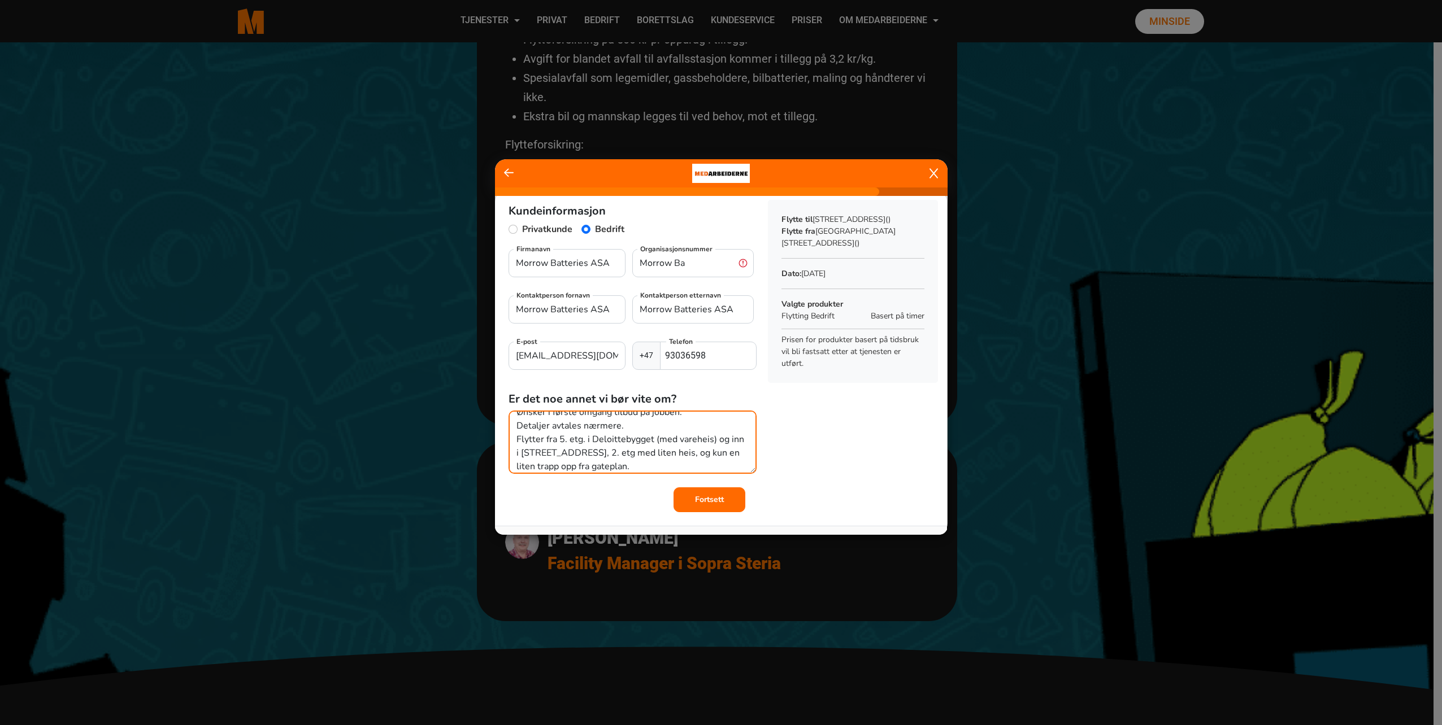
click at [712, 450] on textarea "Ønsker i første omgang tilbud på jobben. Detaljer avtales nærmere. Flytter fra …" at bounding box center [633, 442] width 248 height 63
click at [830, 472] on div "Kundeinformasjon Privatkunde Bedrift Morrow Batteries ASA Firmanavn [PERSON_NAM…" at bounding box center [721, 351] width 452 height 320
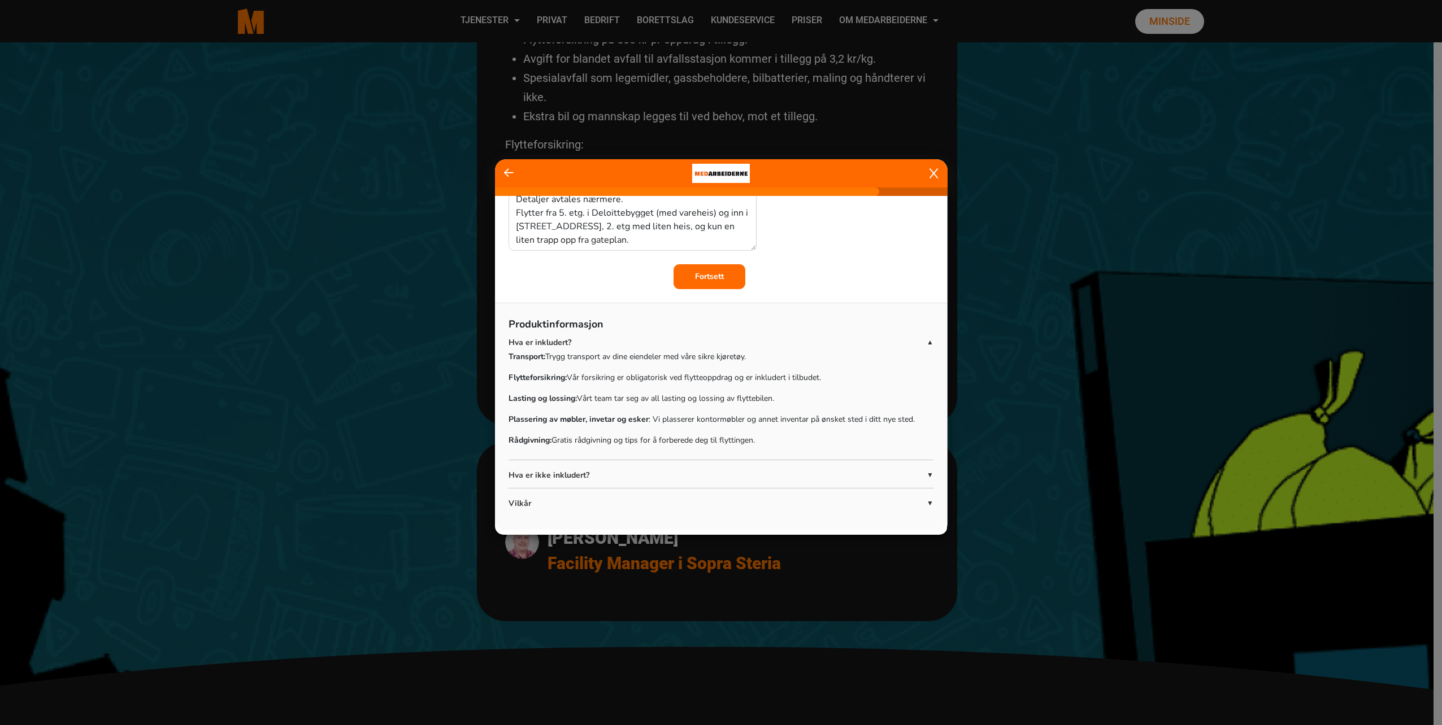
scroll to position [231, 0]
click at [519, 498] on p "Vilkår" at bounding box center [718, 500] width 418 height 12
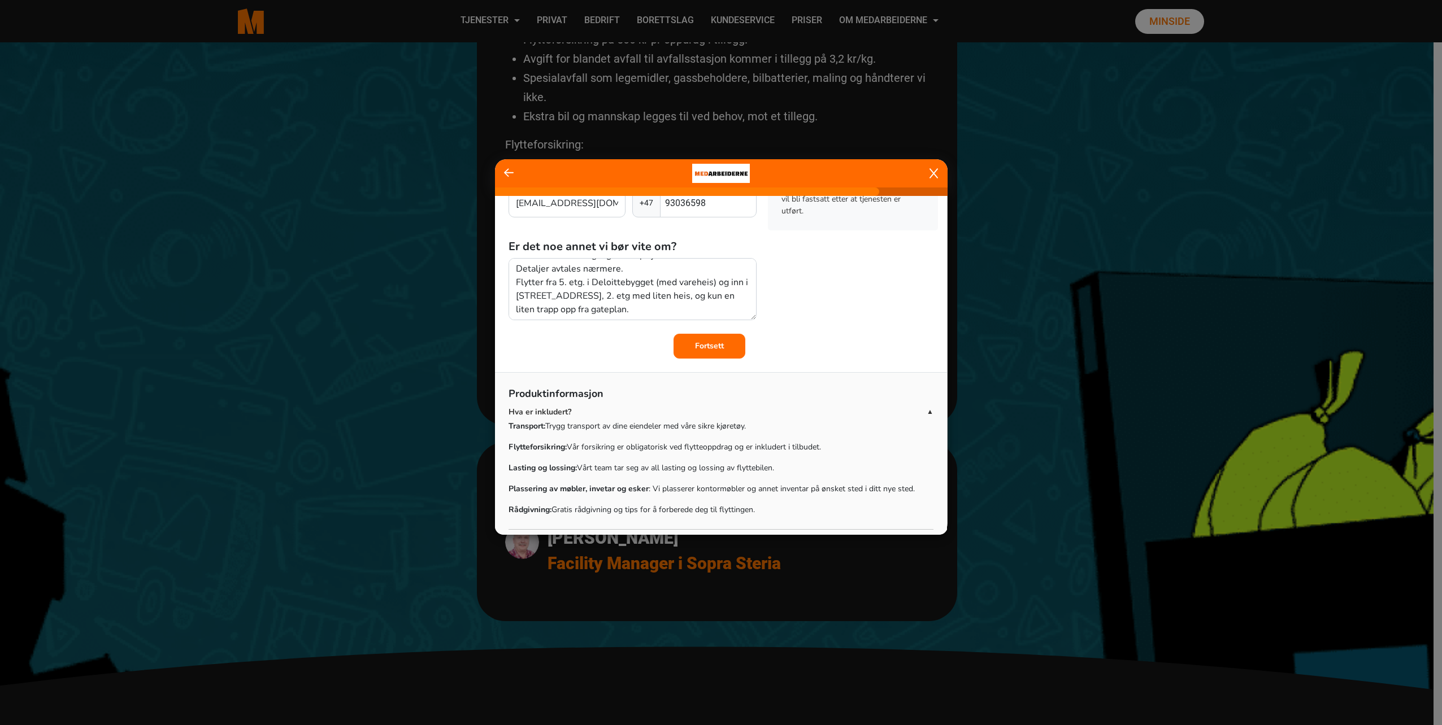
scroll to position [0, 0]
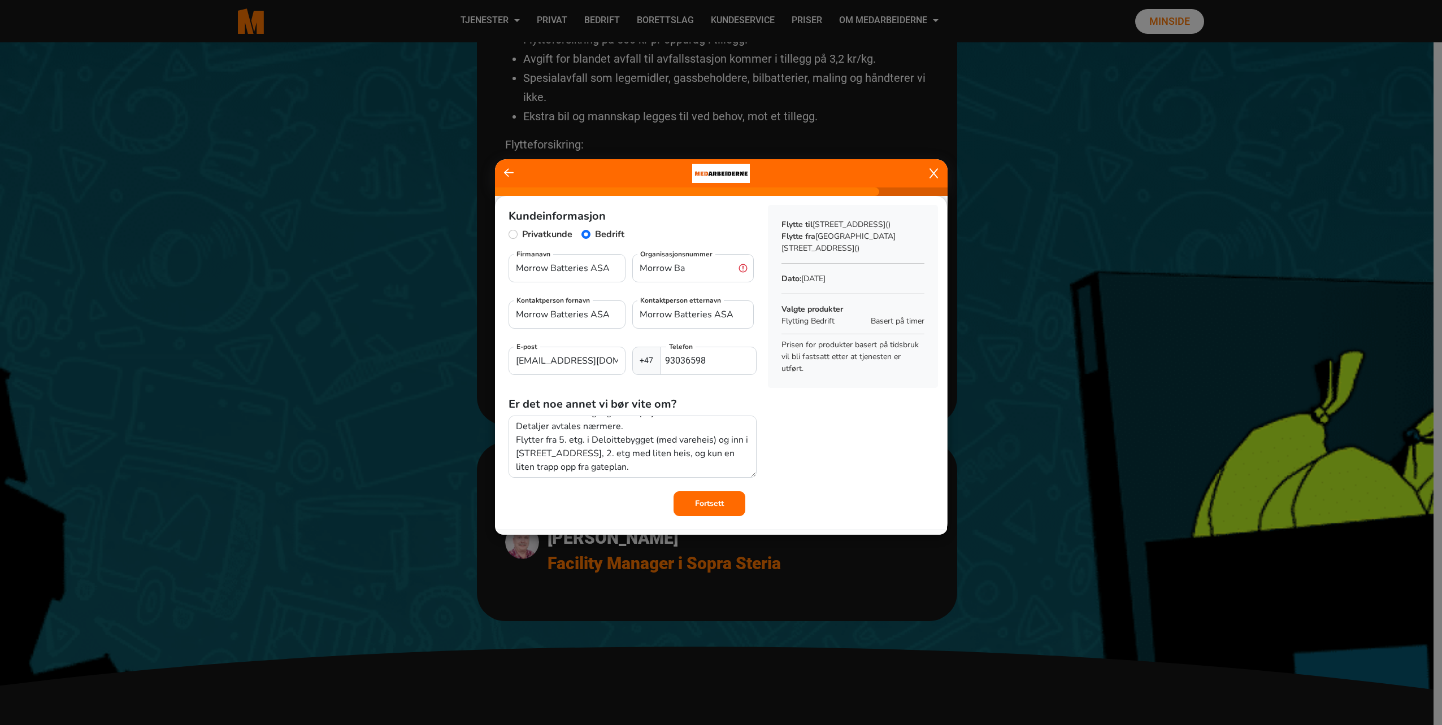
click at [627, 229] on div "Privatkunde Bedrift" at bounding box center [633, 237] width 248 height 18
drag, startPoint x: 790, startPoint y: 198, endPoint x: 805, endPoint y: 193, distance: 16.1
click at [790, 198] on div "Sammendrag Flytte til [STREET_ADDRESS] Flytte fra [STREET_ADDRESS] Dato: [DATE]…" at bounding box center [853, 296] width 188 height 201
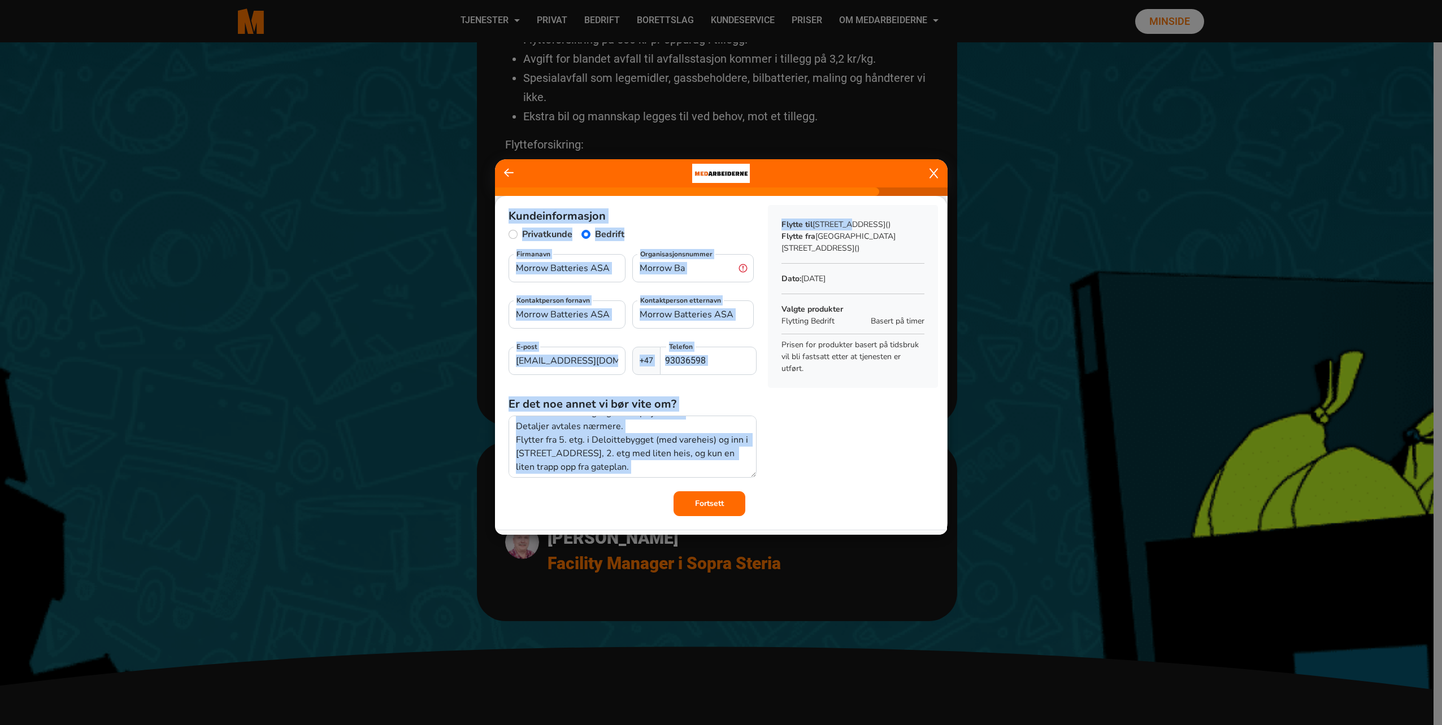
drag, startPoint x: 807, startPoint y: 192, endPoint x: 844, endPoint y: 200, distance: 37.0
click at [844, 200] on div "Kundeinformasjon Privatkunde Bedrift Morrow Batteries ASA Firmanavn [PERSON_NAM…" at bounding box center [721, 347] width 453 height 376
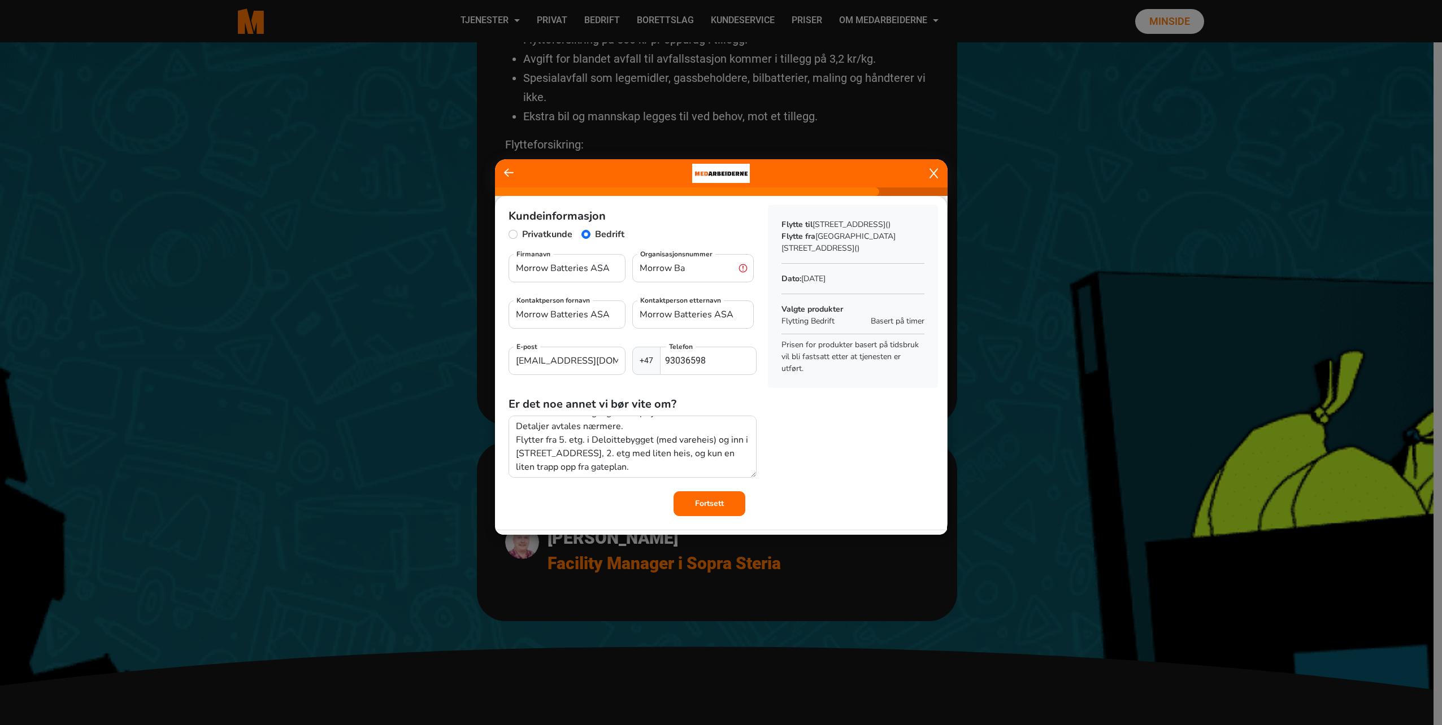
click at [802, 425] on div "Kundeinformasjon Privatkunde Bedrift Morrow Batteries ASA Firmanavn [PERSON_NAM…" at bounding box center [721, 356] width 452 height 320
click at [688, 273] on input "Morrow Ba" at bounding box center [692, 268] width 121 height 28
drag, startPoint x: 702, startPoint y: 273, endPoint x: 628, endPoint y: 264, distance: 75.1
click at [628, 264] on div "Morrow Batteries ASA Firmanavn [PERSON_NAME] Ba Organisasjonsnummer" at bounding box center [633, 272] width 248 height 37
type input "9"
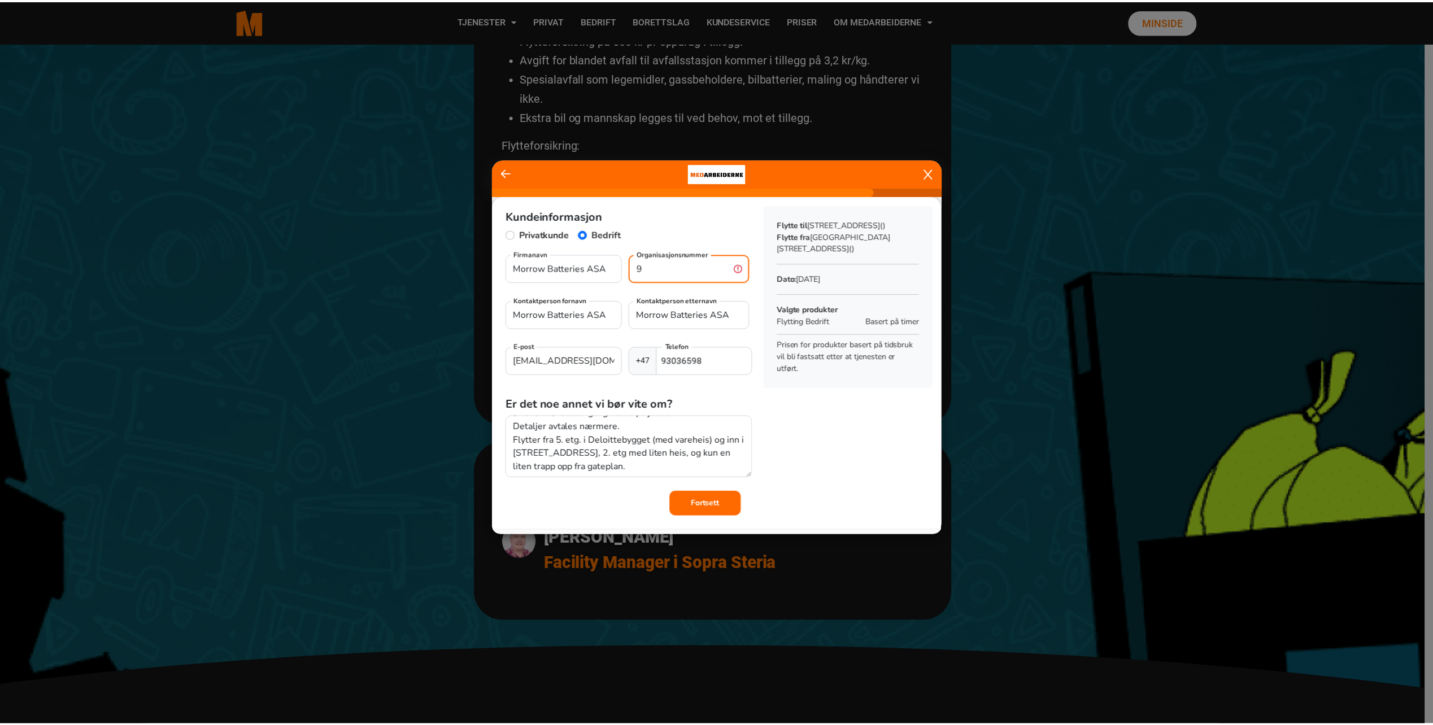
scroll to position [14, 0]
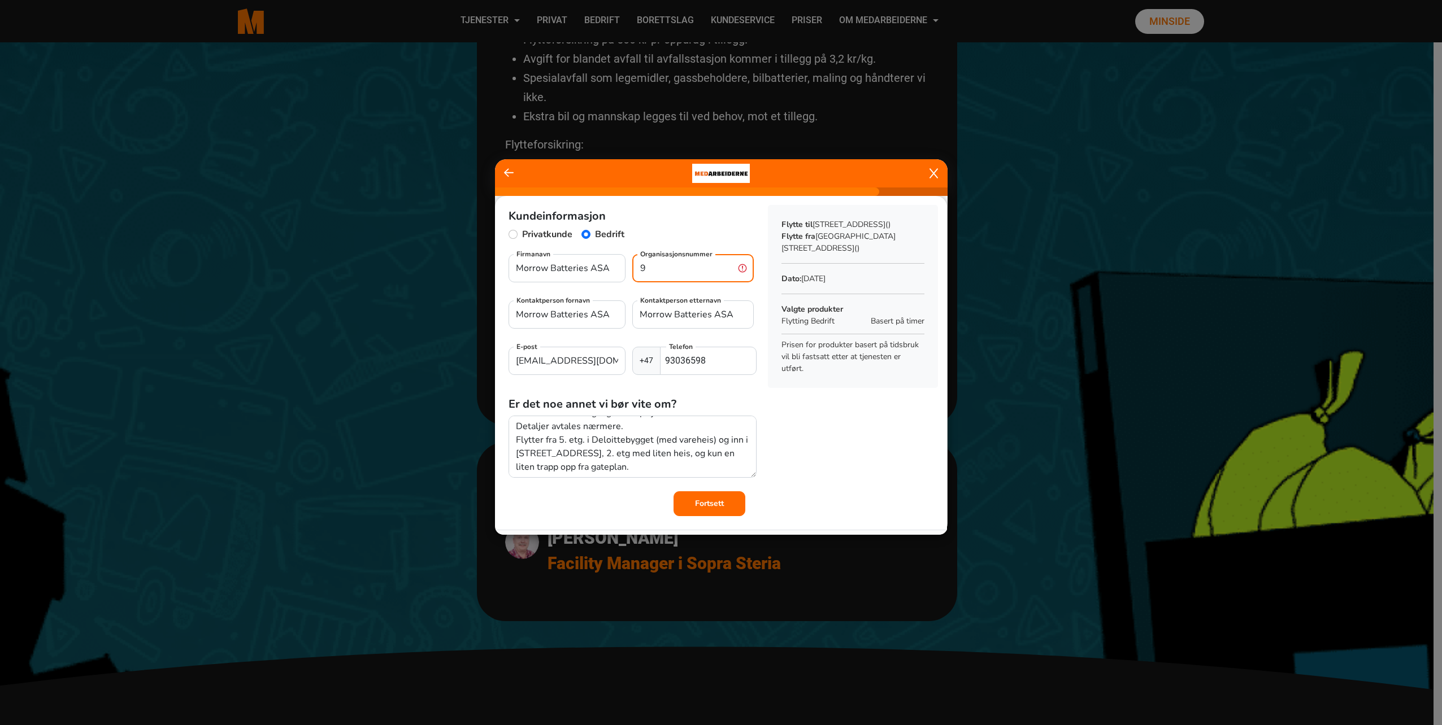
click at [694, 274] on input "9" at bounding box center [692, 268] width 121 height 28
paste input "913 102 4"
type input "913 102 4"
click at [732, 319] on input "Morrow Batteries ASA" at bounding box center [692, 315] width 121 height 28
drag, startPoint x: 612, startPoint y: 319, endPoint x: 421, endPoint y: 303, distance: 191.6
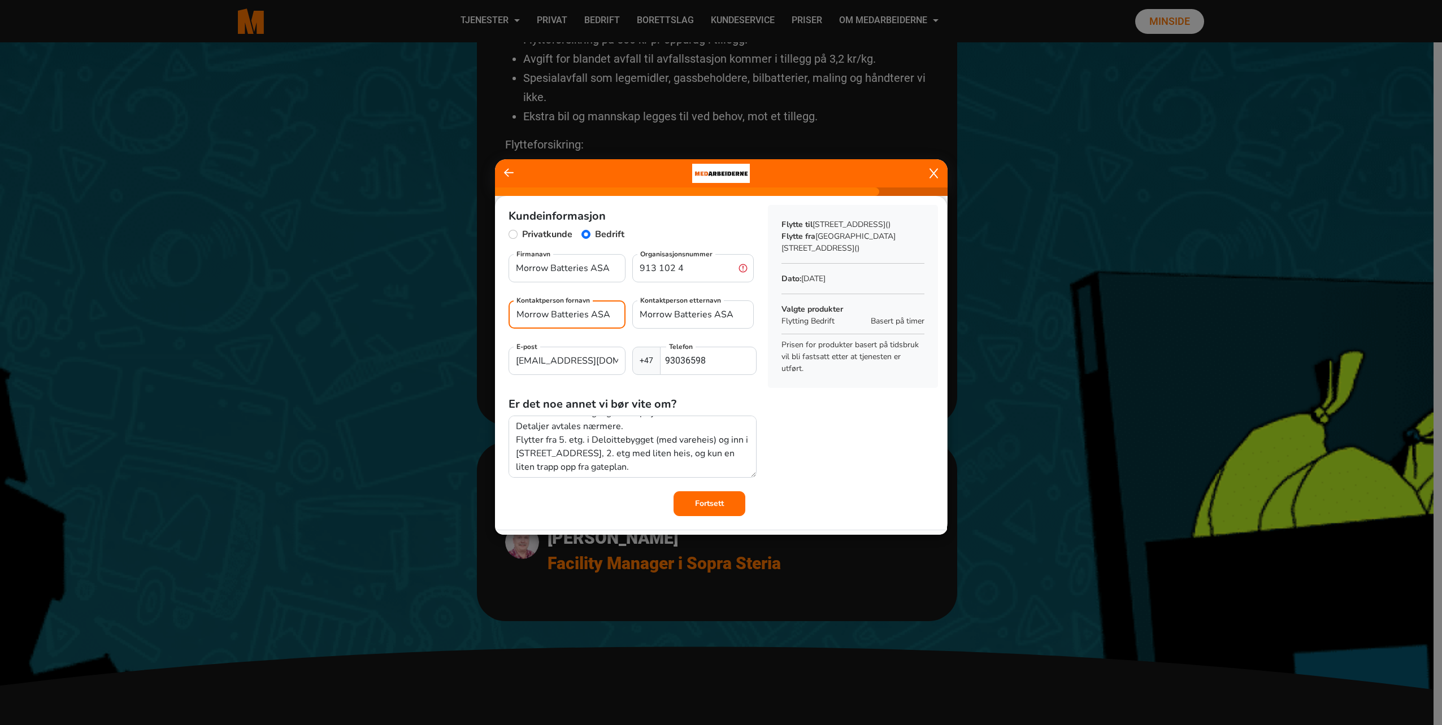
click at [421, 303] on ngb-modal-window "Kundeinformasjon Privatkunde Bedrift Morrow Batteries ASA Firmanavn 913 102 4 O…" at bounding box center [721, 362] width 1442 height 725
type input "Lene"
type input "[PERSON_NAME]"
click at [697, 275] on input "913 102 4" at bounding box center [692, 268] width 121 height 28
click at [659, 272] on input "913 102 4" at bounding box center [692, 268] width 121 height 28
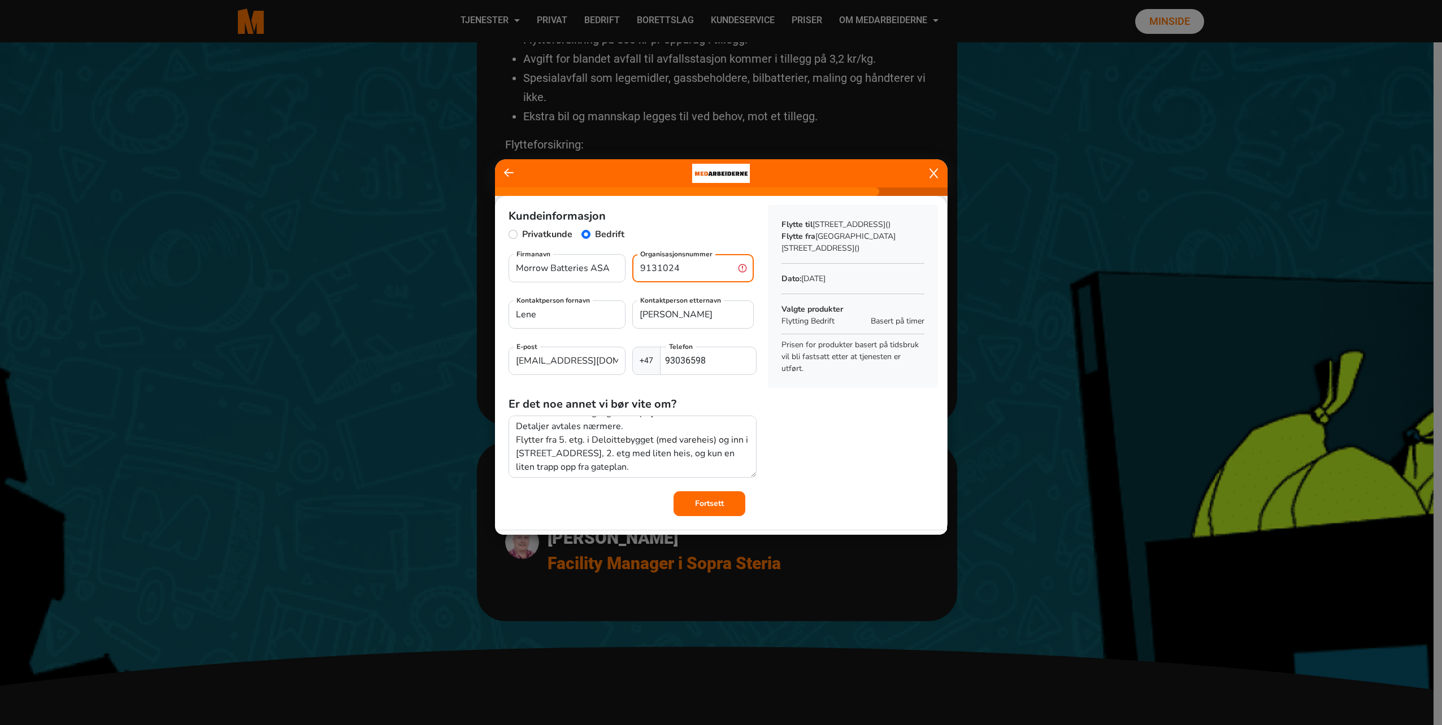
click at [685, 269] on input "9131024" at bounding box center [692, 268] width 121 height 28
type input "913102436"
click at [695, 502] on b "Fortsett" at bounding box center [709, 503] width 29 height 11
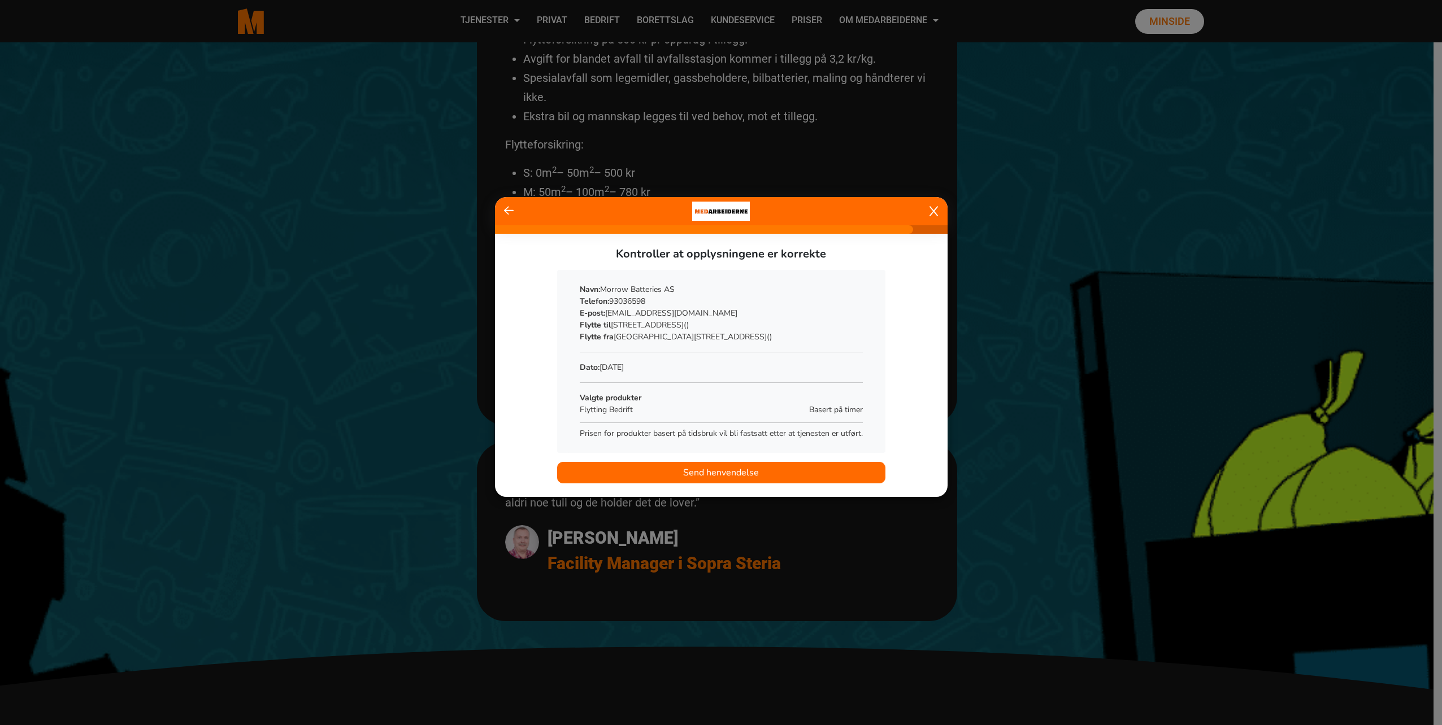
click at [734, 474] on span "Send henvendelse" at bounding box center [721, 473] width 76 height 14
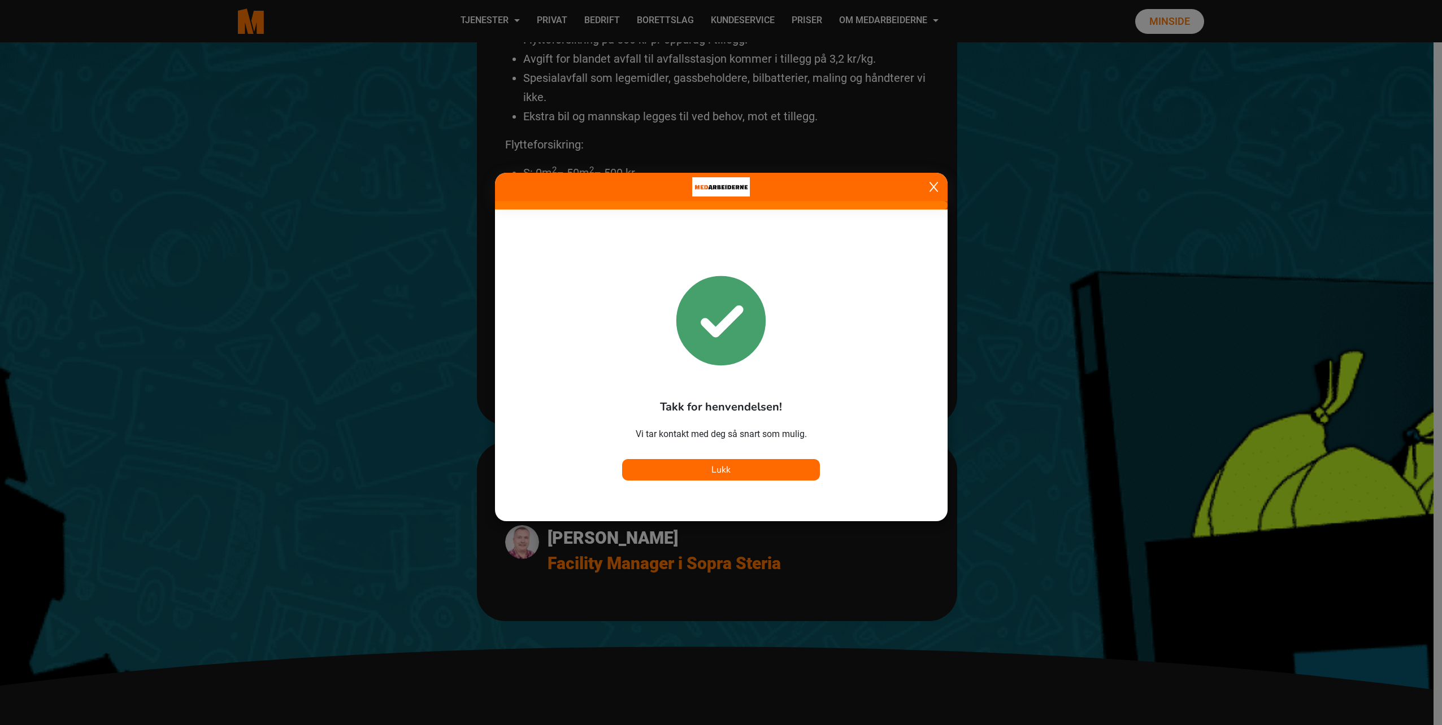
click at [731, 475] on button "Lukk" at bounding box center [721, 469] width 198 height 21
